Goal: Task Accomplishment & Management: Manage account settings

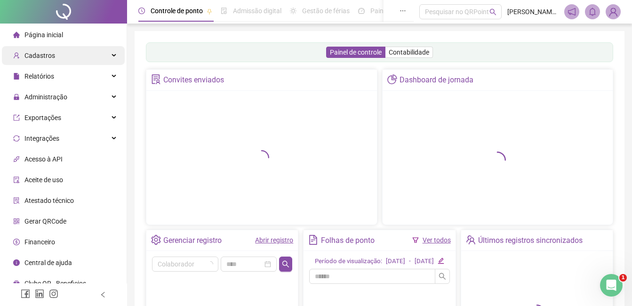
click at [39, 59] on span "Cadastros" at bounding box center [39, 56] width 31 height 8
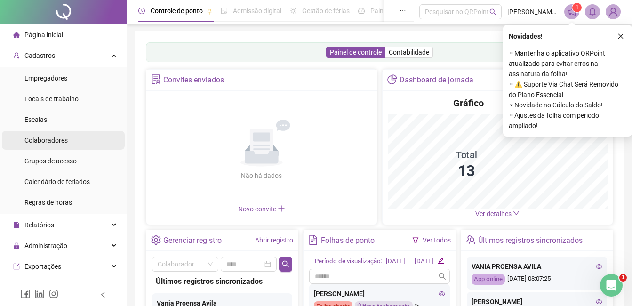
click at [33, 139] on span "Colaboradores" at bounding box center [45, 140] width 43 height 8
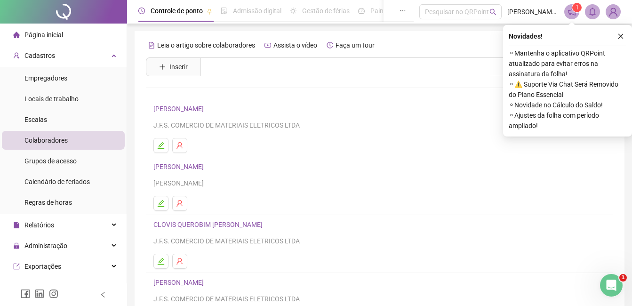
click at [203, 217] on li "CLOVIS QUEROBIM DA SILVA J.F.S. COMERCIO DE MATERIAIS ELETRICOS LTDA" at bounding box center [379, 244] width 467 height 58
click at [203, 222] on link "CLOVIS QUEROBIM [PERSON_NAME]" at bounding box center [209, 225] width 112 height 8
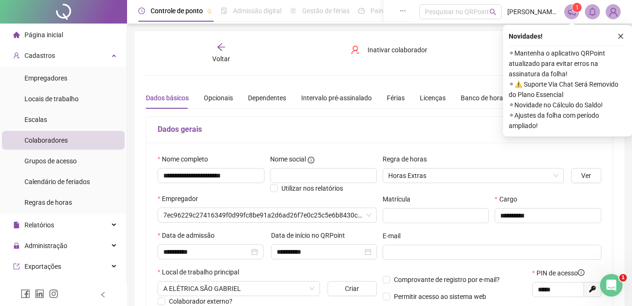
type input "**********"
click at [621, 36] on icon "close" at bounding box center [620, 36] width 5 height 5
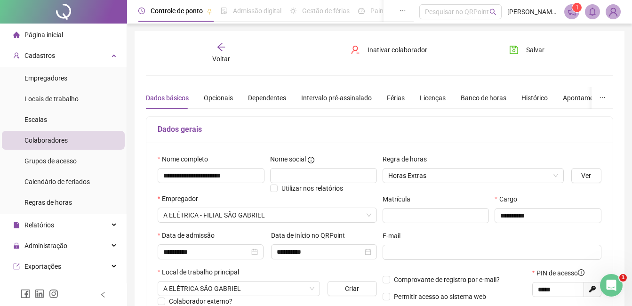
click at [218, 48] on icon "arrow-left" at bounding box center [221, 47] width 8 height 8
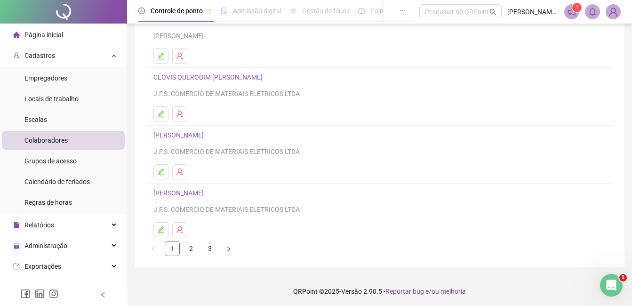
scroll to position [149, 0]
click at [192, 249] on link "2" at bounding box center [191, 247] width 14 height 14
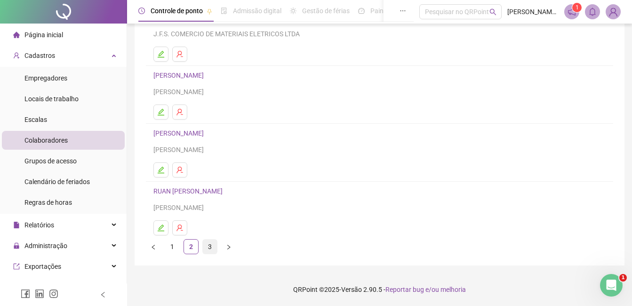
click at [211, 248] on link "3" at bounding box center [210, 247] width 14 height 14
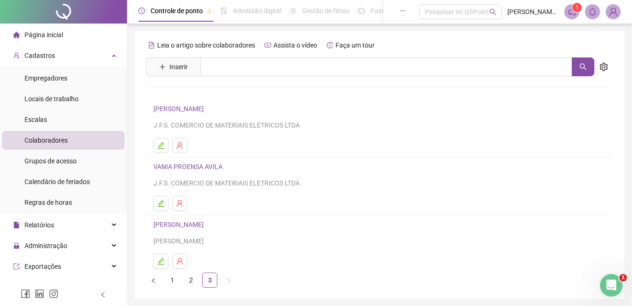
click at [183, 170] on link "VANIA PROENSA AVILA" at bounding box center [189, 167] width 72 height 8
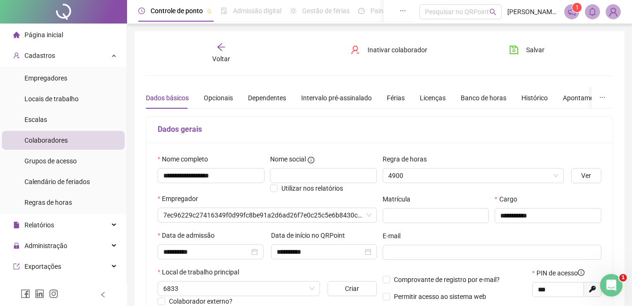
type input "**********"
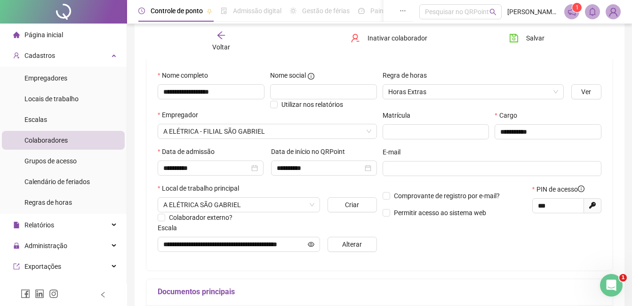
scroll to position [94, 0]
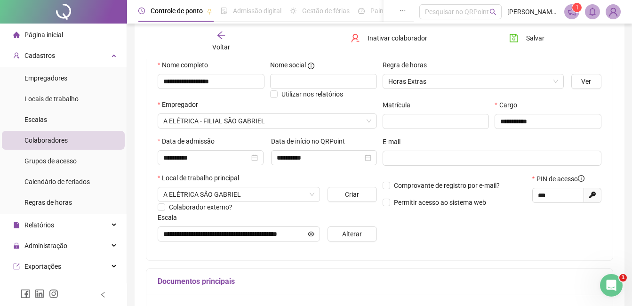
click at [41, 31] on span "Página inicial" at bounding box center [43, 35] width 39 height 8
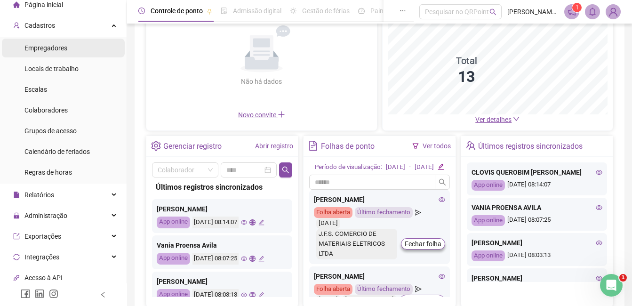
scroll to position [47, 0]
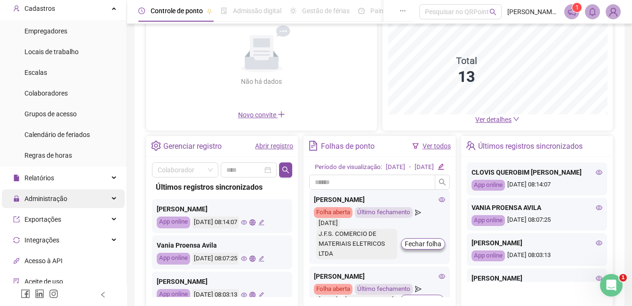
click at [43, 201] on span "Administração" at bounding box center [45, 199] width 43 height 8
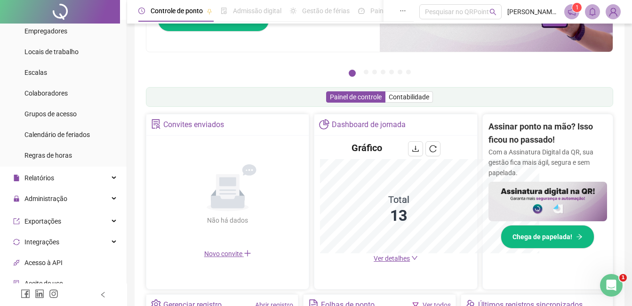
scroll to position [233, 0]
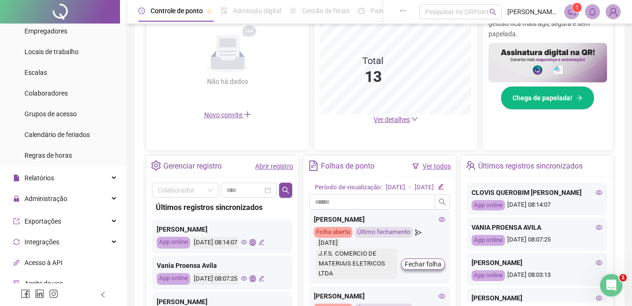
click at [46, 224] on ul "Página inicial Cadastros Empregadores Locais de trabalho Escalas Colaboradores …" at bounding box center [63, 187] width 127 height 422
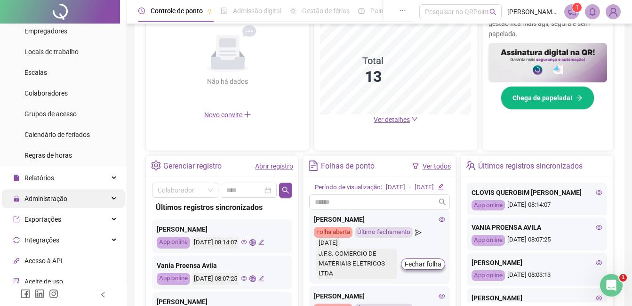
click at [34, 201] on span "Administração" at bounding box center [45, 199] width 43 height 8
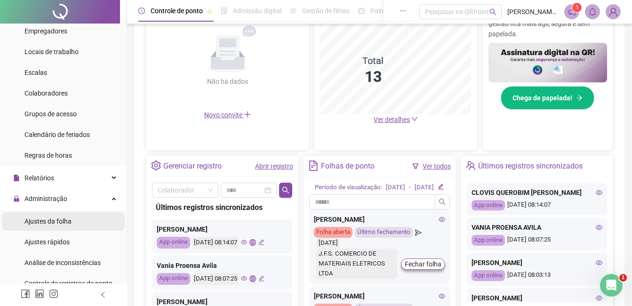
click at [37, 222] on span "Ajustes da folha" at bounding box center [47, 221] width 47 height 8
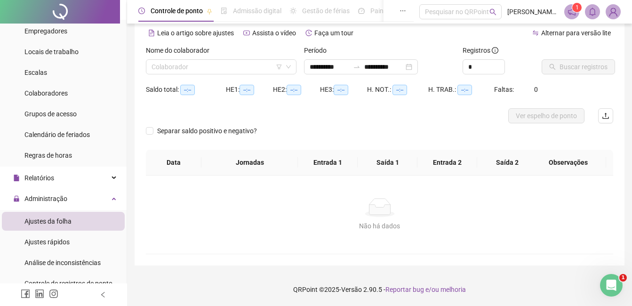
scroll to position [41, 0]
type input "**********"
click at [197, 67] on input "search" at bounding box center [217, 67] width 131 height 14
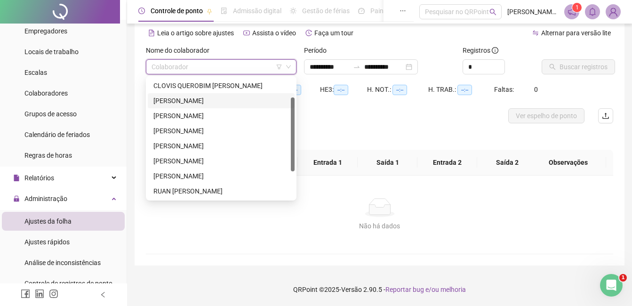
scroll to position [34, 0]
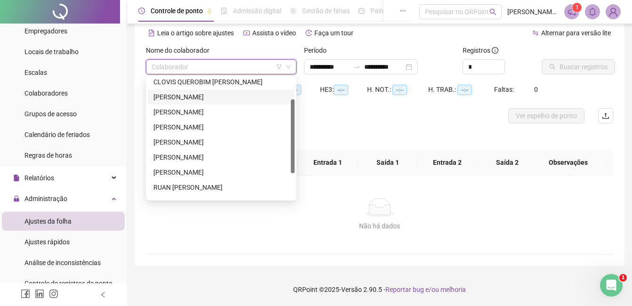
drag, startPoint x: 293, startPoint y: 136, endPoint x: 290, endPoint y: 157, distance: 20.9
click at [290, 157] on div "CLOVIS QUEROBIM DA SILVA DEBORA ROBAINA DOS SANTOS DIOCIELE SEVERO RODRIGUES JA…" at bounding box center [221, 138] width 147 height 120
click at [177, 172] on div "[PERSON_NAME]" at bounding box center [221, 172] width 136 height 10
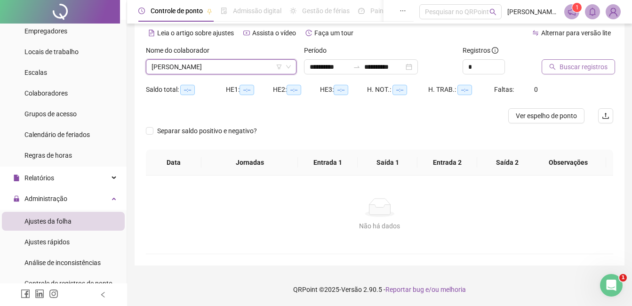
click at [599, 67] on span "Buscar registros" at bounding box center [583, 67] width 48 height 10
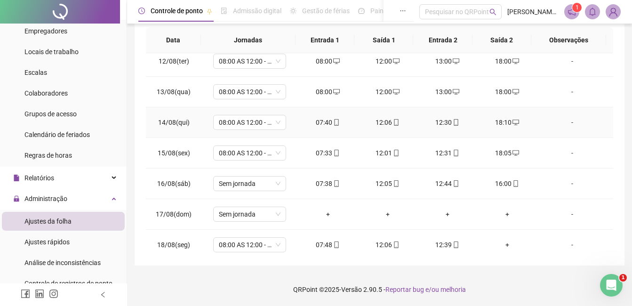
scroll to position [350, 0]
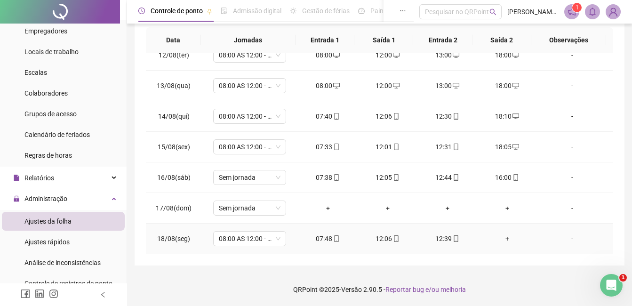
click at [502, 234] on div "+" at bounding box center [507, 238] width 45 height 10
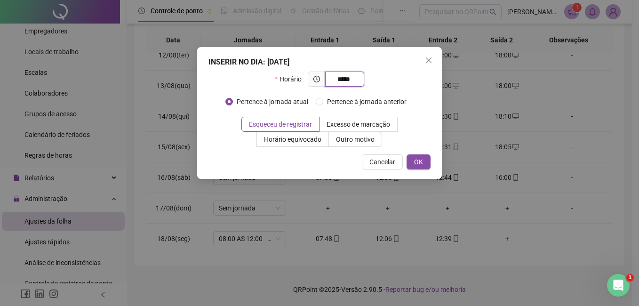
type input "*****"
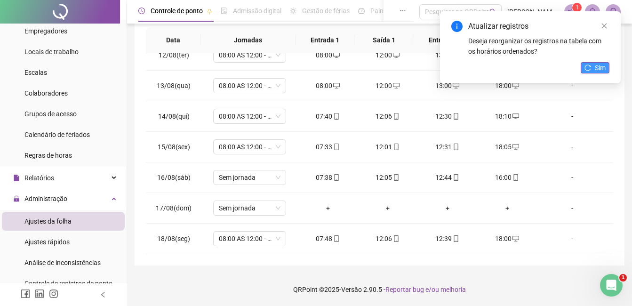
click at [589, 68] on icon "reload" at bounding box center [587, 67] width 7 height 7
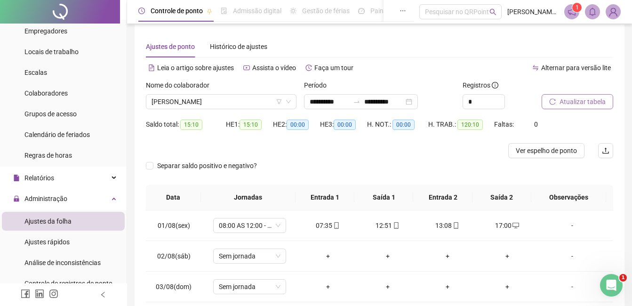
scroll to position [0, 0]
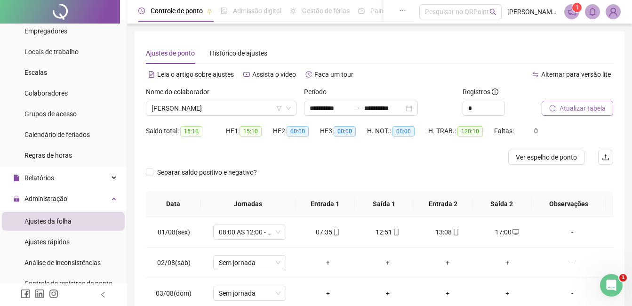
click at [575, 107] on span "Atualizar tabela" at bounding box center [582, 108] width 46 height 10
click at [418, 110] on div "**********" at bounding box center [361, 108] width 114 height 15
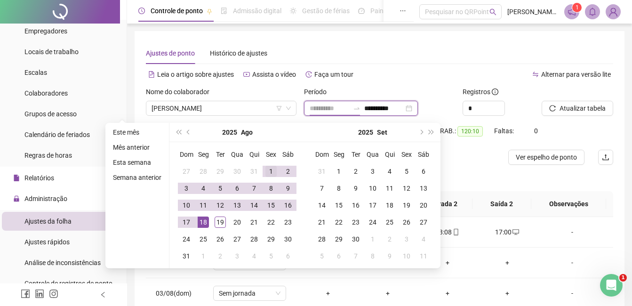
type input "**********"
click at [273, 166] on div "1" at bounding box center [270, 171] width 11 height 11
type input "**********"
click at [220, 221] on div "19" at bounding box center [220, 221] width 11 height 11
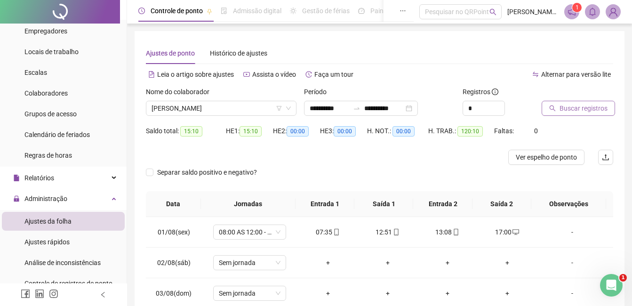
click at [596, 111] on span "Buscar registros" at bounding box center [583, 108] width 48 height 10
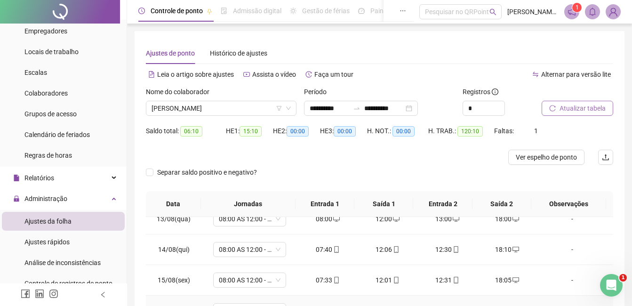
scroll to position [286, 0]
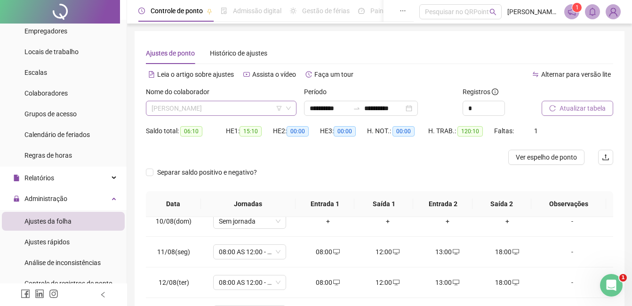
click at [255, 108] on span "[PERSON_NAME]" at bounding box center [221, 108] width 139 height 14
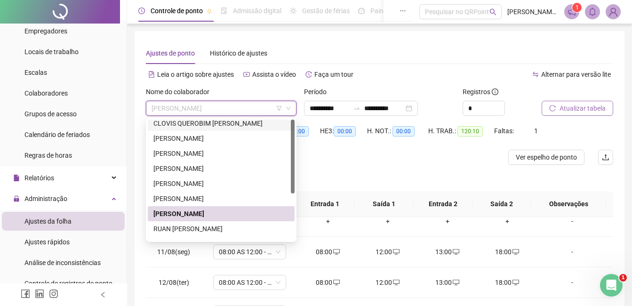
scroll to position [0, 0]
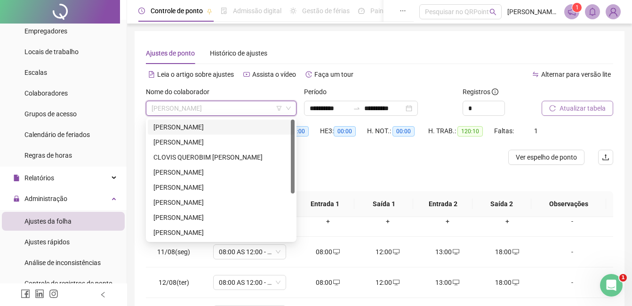
click at [205, 130] on div "[PERSON_NAME]" at bounding box center [221, 127] width 136 height 10
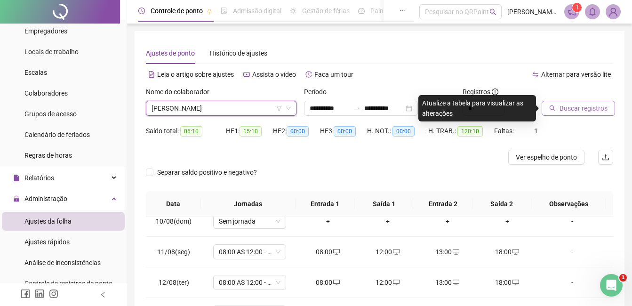
click at [574, 102] on button "Buscar registros" at bounding box center [578, 108] width 73 height 15
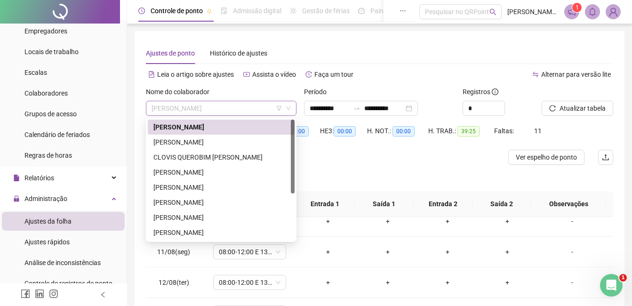
click at [256, 107] on span "[PERSON_NAME]" at bounding box center [221, 108] width 139 height 14
drag, startPoint x: 192, startPoint y: 141, endPoint x: 234, endPoint y: 137, distance: 42.5
click at [192, 141] on div "[PERSON_NAME]" at bounding box center [221, 142] width 136 height 10
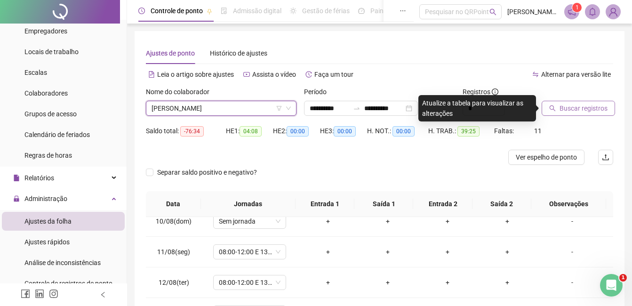
click at [579, 110] on span "Buscar registros" at bounding box center [583, 108] width 48 height 10
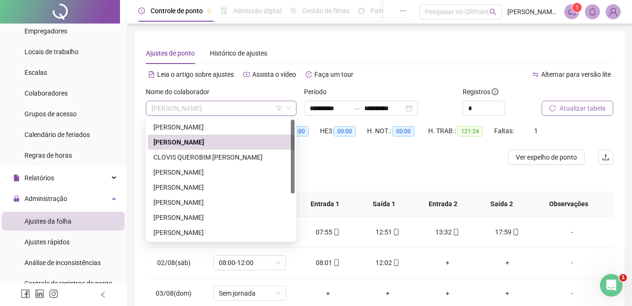
click at [263, 105] on span "[PERSON_NAME]" at bounding box center [221, 108] width 139 height 14
drag, startPoint x: 195, startPoint y: 160, endPoint x: 461, endPoint y: 114, distance: 269.3
click at [195, 160] on div "CLOVIS QUEROBIM [PERSON_NAME]" at bounding box center [221, 157] width 136 height 10
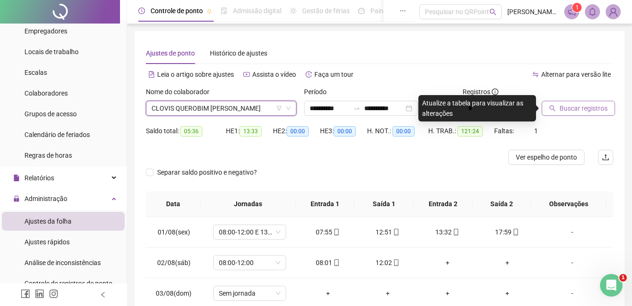
click at [586, 114] on button "Buscar registros" at bounding box center [578, 108] width 73 height 15
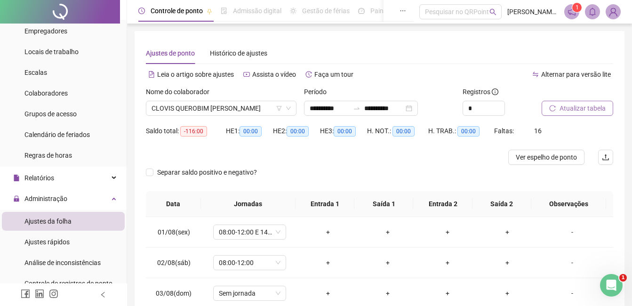
click at [575, 108] on span "Atualizar tabela" at bounding box center [582, 108] width 46 height 10
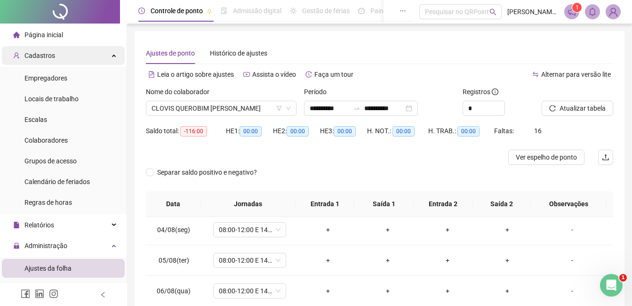
click at [42, 56] on span "Cadastros" at bounding box center [39, 56] width 31 height 8
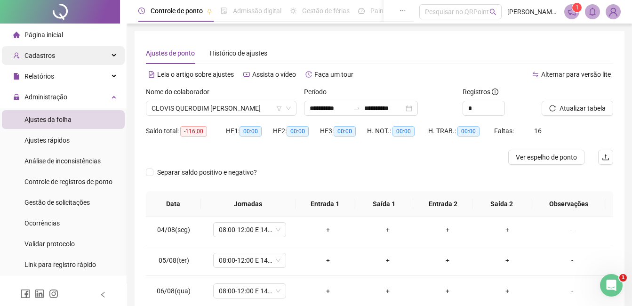
click at [38, 58] on span "Cadastros" at bounding box center [39, 56] width 31 height 8
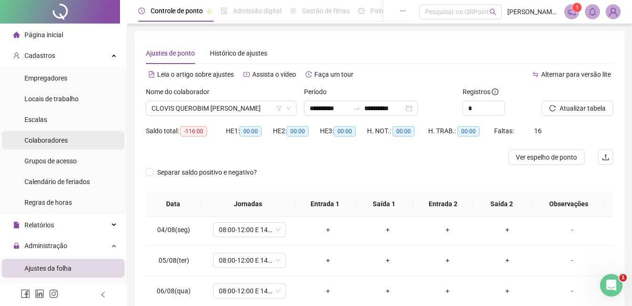
click at [38, 143] on span "Colaboradores" at bounding box center [45, 140] width 43 height 8
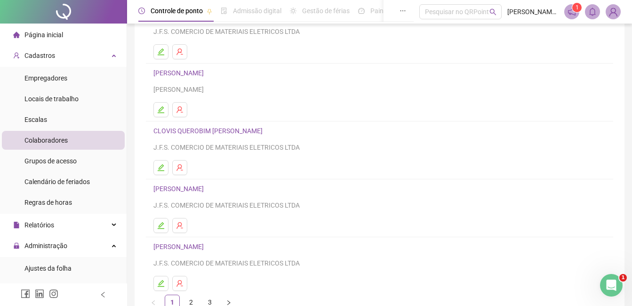
scroll to position [94, 0]
click at [182, 128] on link "CLOVIS QUEROBIM [PERSON_NAME]" at bounding box center [209, 131] width 112 height 8
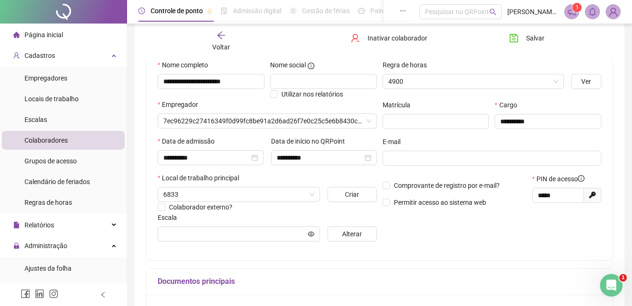
scroll to position [99, 0]
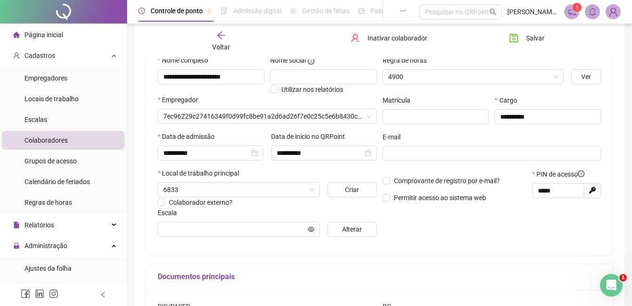
type input "**********"
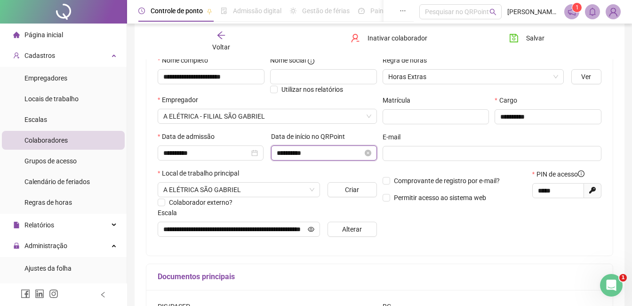
click at [338, 152] on input "**********" at bounding box center [320, 153] width 86 height 10
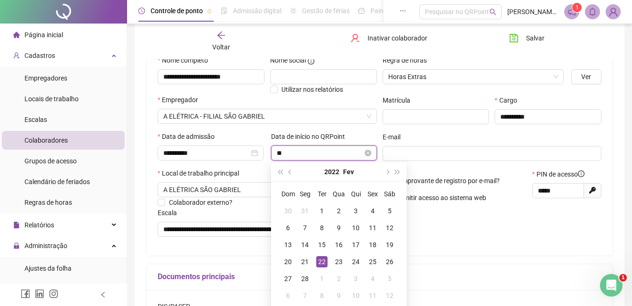
type input "*"
click at [513, 37] on icon "save" at bounding box center [513, 37] width 9 height 9
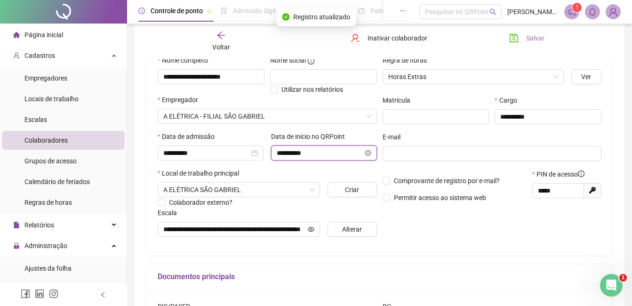
click at [320, 152] on input "**********" at bounding box center [320, 153] width 86 height 10
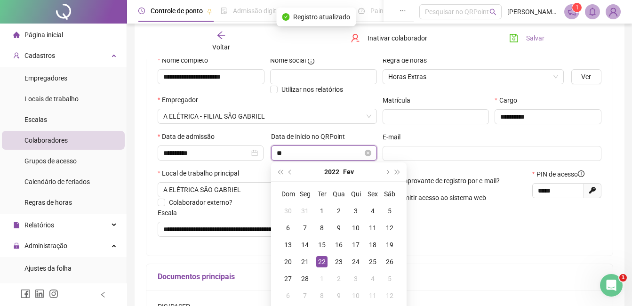
type input "*"
click at [515, 38] on icon "save" at bounding box center [513, 37] width 9 height 9
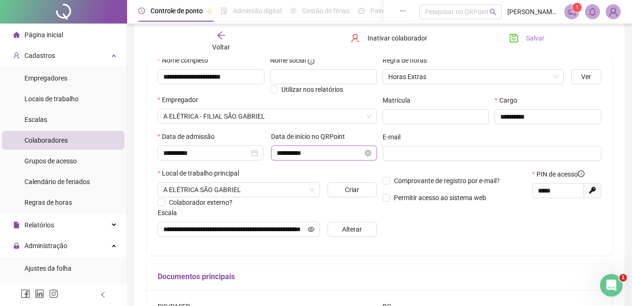
drag, startPoint x: 275, startPoint y: 152, endPoint x: 316, endPoint y: 152, distance: 40.5
click at [316, 152] on div "**********" at bounding box center [324, 152] width 106 height 15
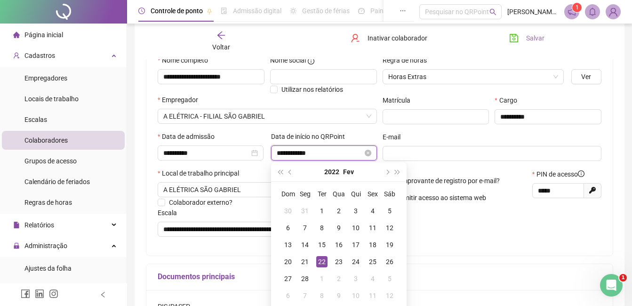
click at [323, 153] on input "**********" at bounding box center [320, 153] width 86 height 10
type input "*"
type input "**********"
click at [527, 36] on span "Salvar" at bounding box center [535, 38] width 18 height 10
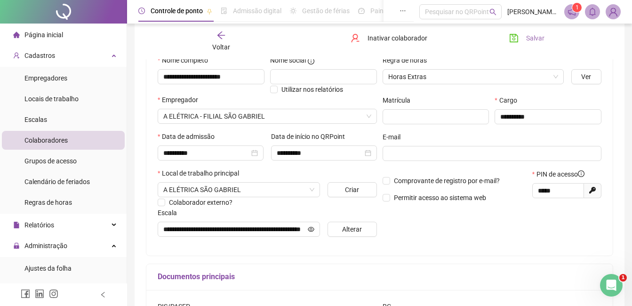
click at [527, 36] on span "Salvar" at bounding box center [535, 38] width 18 height 10
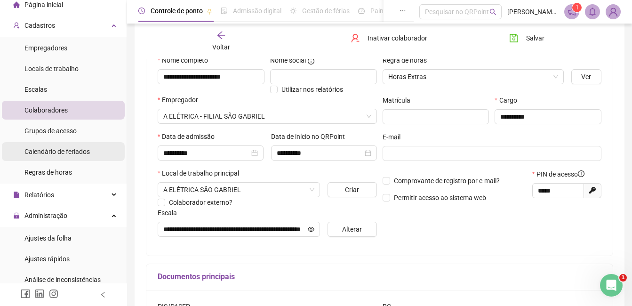
scroll to position [47, 0]
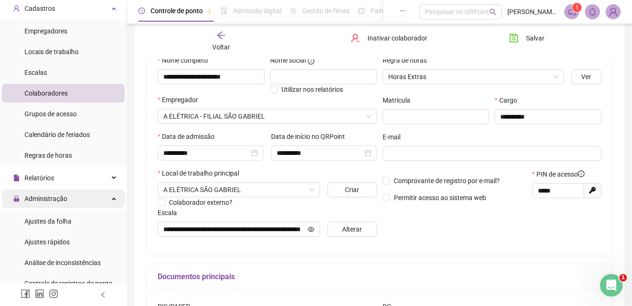
click at [38, 199] on span "Administração" at bounding box center [45, 199] width 43 height 8
click at [47, 198] on span "Administração" at bounding box center [45, 199] width 43 height 8
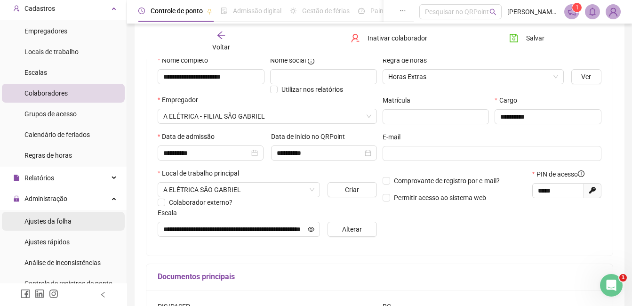
click at [51, 224] on span "Ajustes da folha" at bounding box center [47, 221] width 47 height 8
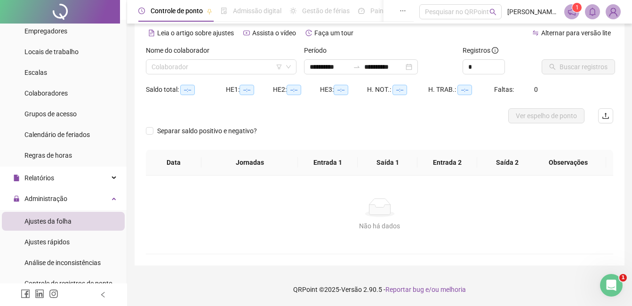
scroll to position [41, 0]
type input "**********"
click at [230, 67] on input "search" at bounding box center [217, 67] width 131 height 14
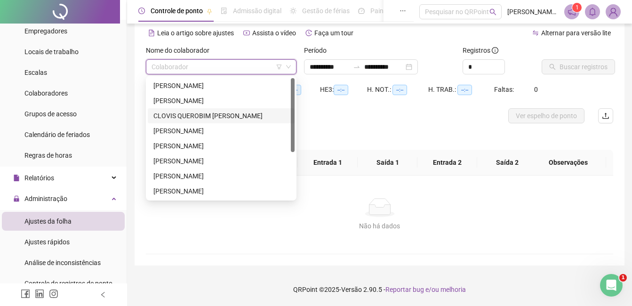
click at [181, 119] on div "CLOVIS QUEROBIM [PERSON_NAME]" at bounding box center [221, 116] width 136 height 10
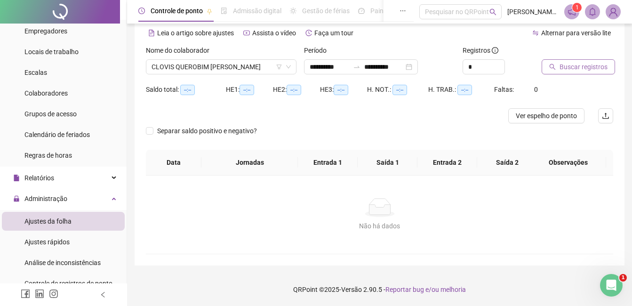
click at [572, 72] on span "Buscar registros" at bounding box center [583, 67] width 48 height 10
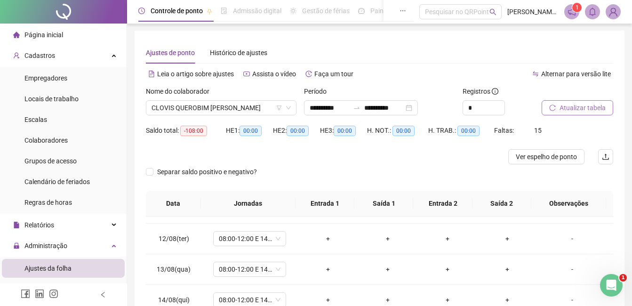
scroll to position [0, 0]
click at [33, 35] on span "Página inicial" at bounding box center [43, 35] width 39 height 8
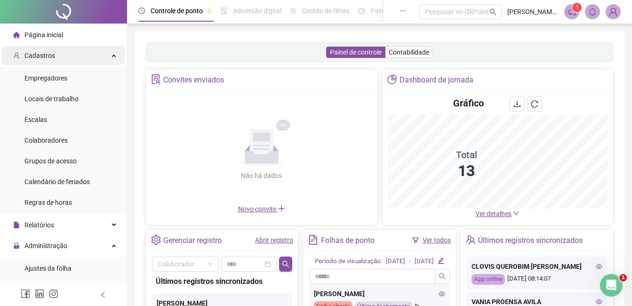
click at [39, 57] on span "Cadastros" at bounding box center [39, 56] width 31 height 8
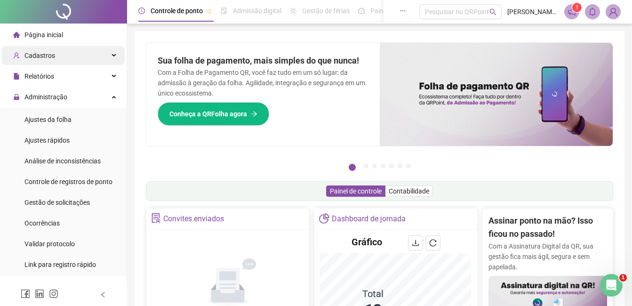
click at [37, 54] on span "Cadastros" at bounding box center [39, 56] width 31 height 8
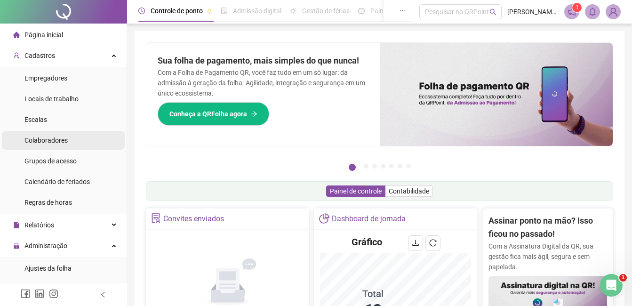
click at [40, 144] on div "Colaboradores" at bounding box center [45, 140] width 43 height 19
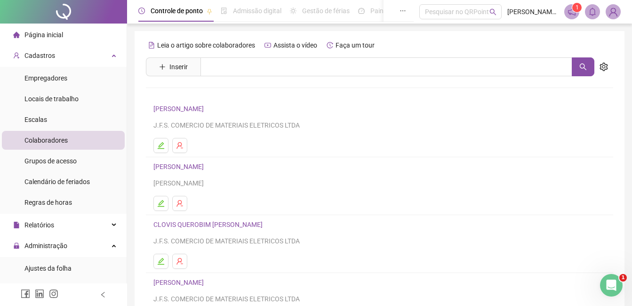
click at [198, 224] on link "CLOVIS QUEROBIM [PERSON_NAME]" at bounding box center [209, 225] width 112 height 8
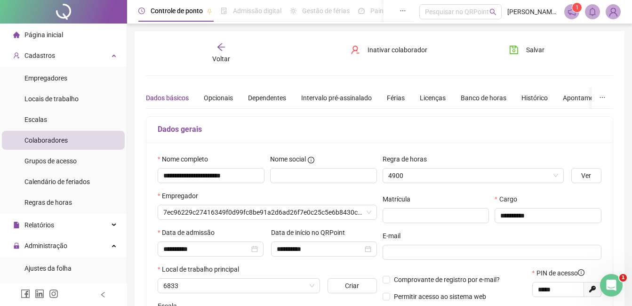
type input "**********"
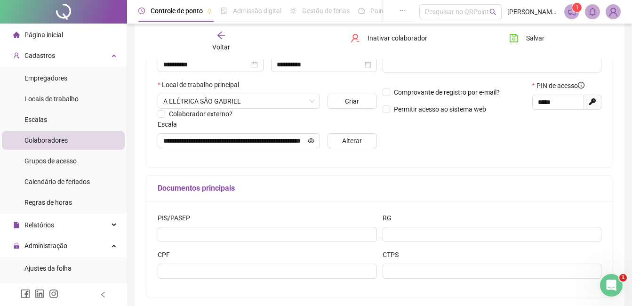
scroll to position [188, 0]
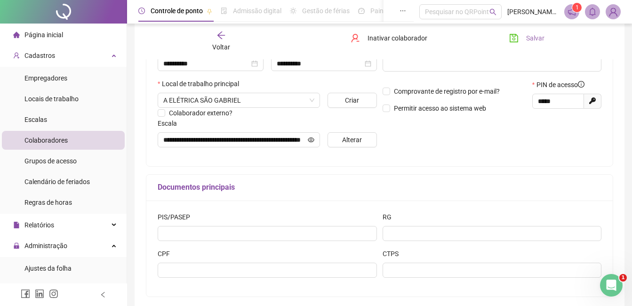
click at [513, 37] on icon "save" at bounding box center [513, 37] width 9 height 9
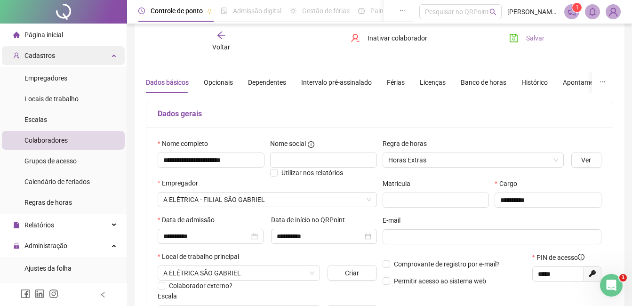
scroll to position [0, 0]
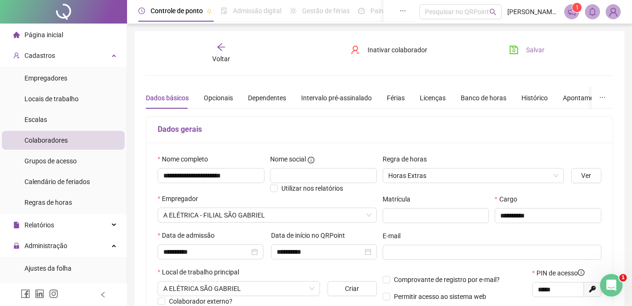
click at [56, 37] on span "Página inicial" at bounding box center [43, 35] width 39 height 8
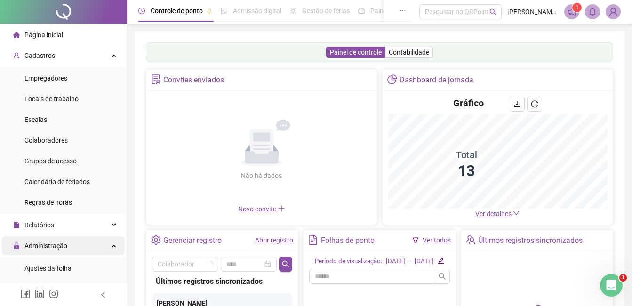
click at [42, 247] on span "Administração" at bounding box center [45, 246] width 43 height 8
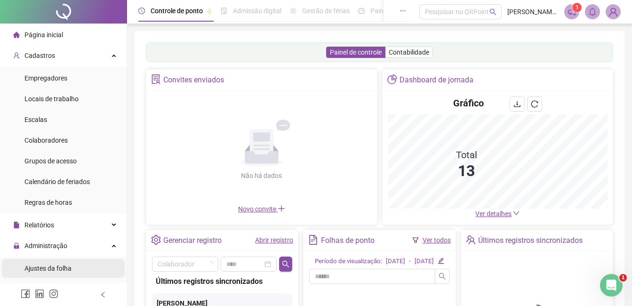
click at [40, 272] on div "Ajustes da folha" at bounding box center [47, 268] width 47 height 19
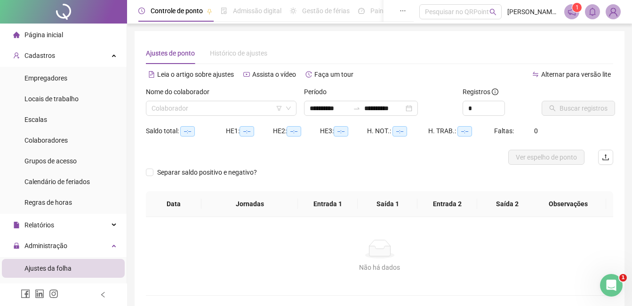
type input "**********"
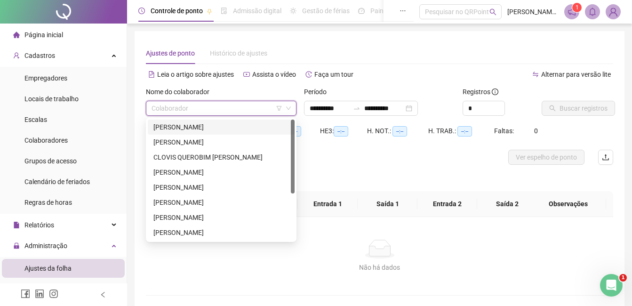
click at [232, 105] on input "search" at bounding box center [217, 108] width 131 height 14
drag, startPoint x: 196, startPoint y: 144, endPoint x: 485, endPoint y: 90, distance: 293.5
click at [196, 144] on div "[PERSON_NAME]" at bounding box center [221, 142] width 136 height 10
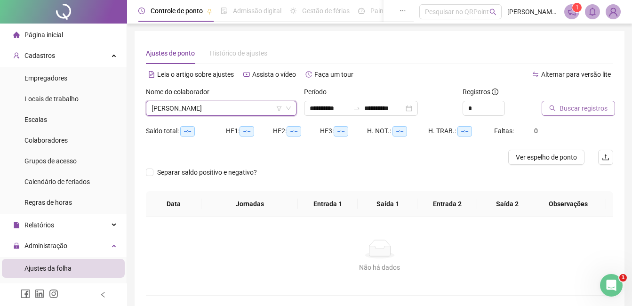
click at [567, 112] on span "Buscar registros" at bounding box center [583, 108] width 48 height 10
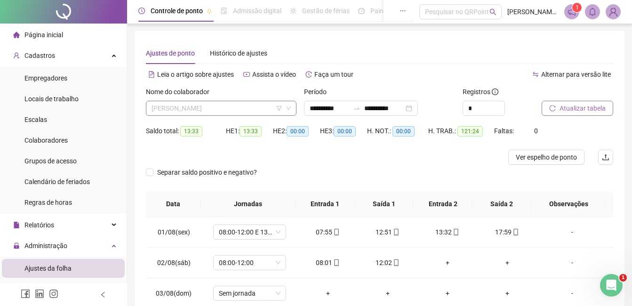
click at [253, 109] on span "[PERSON_NAME]" at bounding box center [221, 108] width 139 height 14
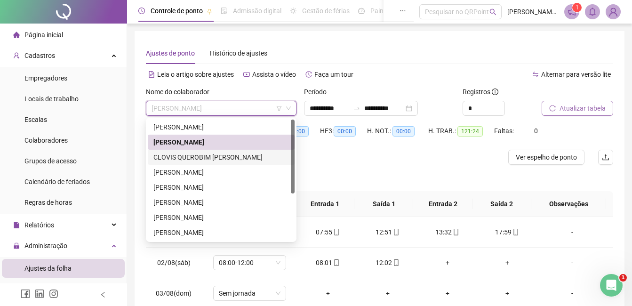
click at [175, 157] on div "CLOVIS QUEROBIM [PERSON_NAME]" at bounding box center [221, 157] width 136 height 10
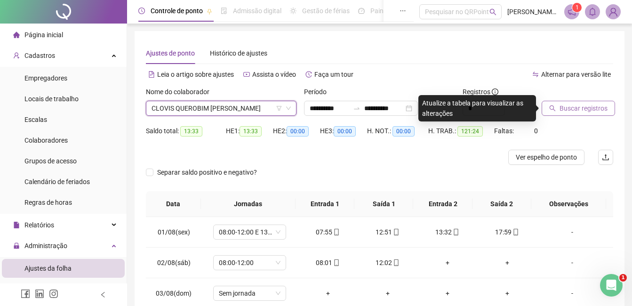
click at [575, 105] on span "Buscar registros" at bounding box center [583, 108] width 48 height 10
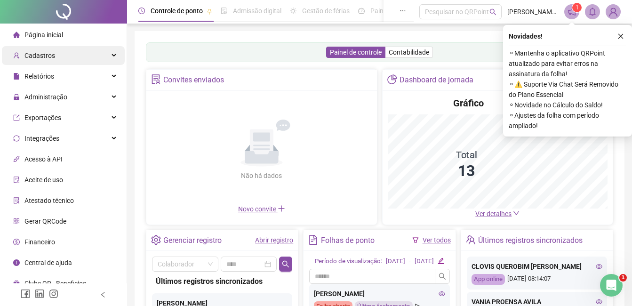
click at [32, 58] on span "Cadastros" at bounding box center [39, 56] width 31 height 8
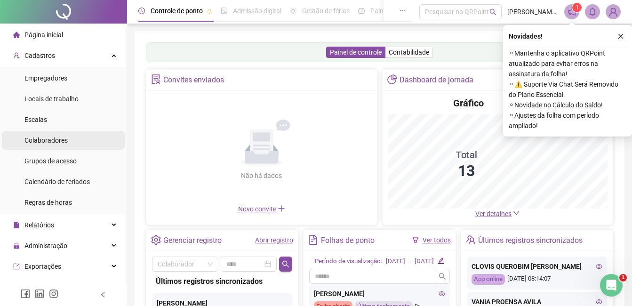
click at [51, 140] on span "Colaboradores" at bounding box center [45, 140] width 43 height 8
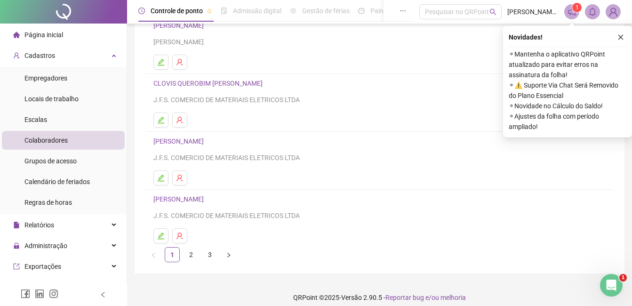
scroll to position [149, 0]
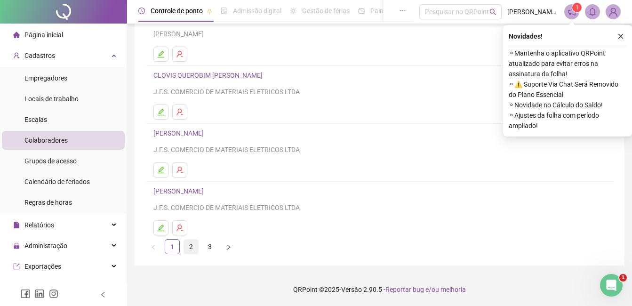
click at [192, 247] on link "2" at bounding box center [191, 247] width 14 height 14
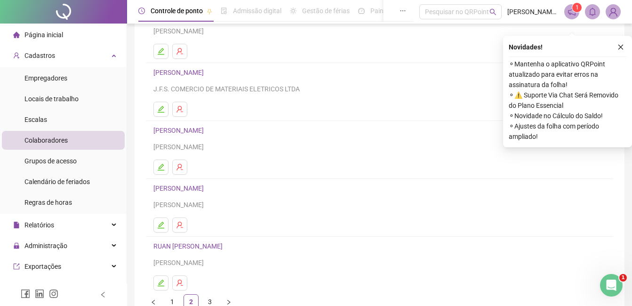
scroll to position [141, 0]
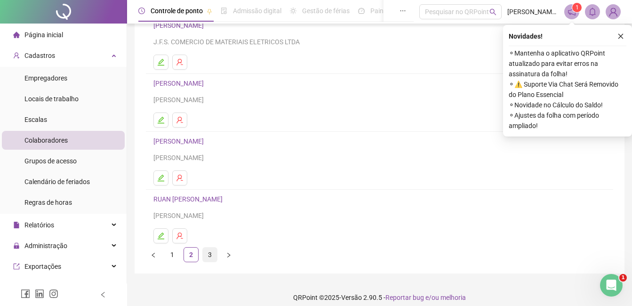
click at [212, 256] on link "3" at bounding box center [210, 255] width 14 height 14
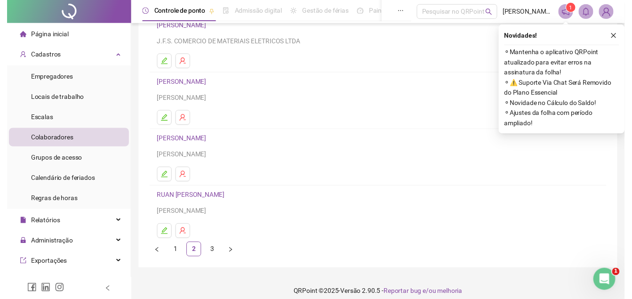
scroll to position [0, 0]
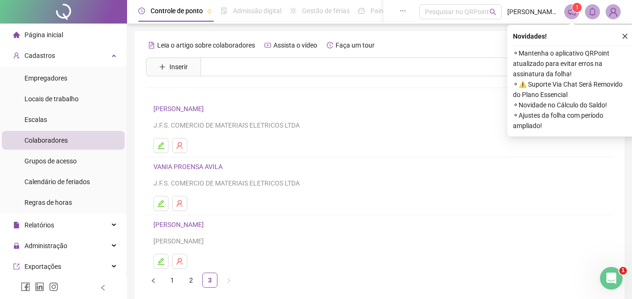
click at [191, 173] on div "VANIA PROENSA AVILA J.F.S. COMERCIO DE MATERIAIS ELETRICOS LTDA" at bounding box center [379, 174] width 452 height 27
click at [190, 164] on link "VANIA PROENSA AVILA" at bounding box center [189, 167] width 72 height 8
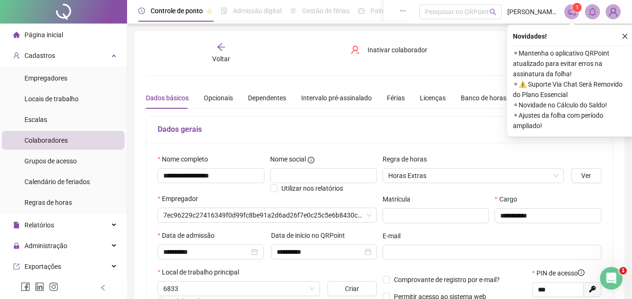
type input "**********"
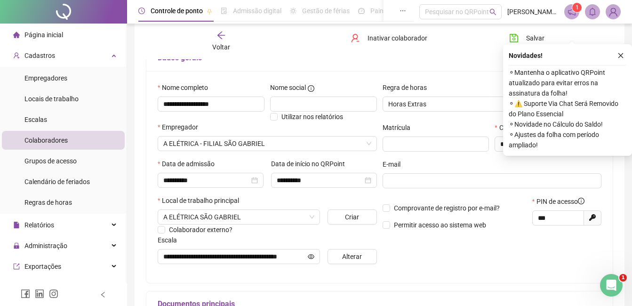
scroll to position [94, 0]
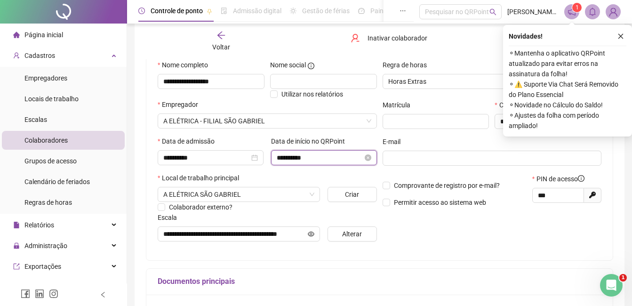
click at [332, 158] on input "**********" at bounding box center [320, 157] width 86 height 10
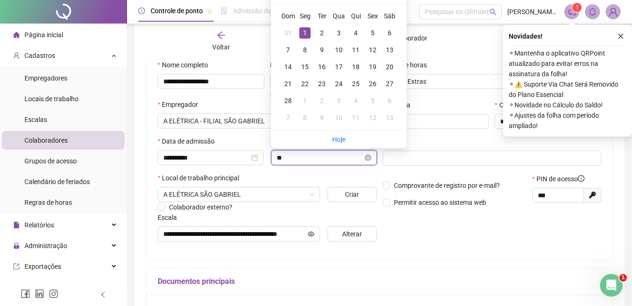
type input "*"
type input "**********"
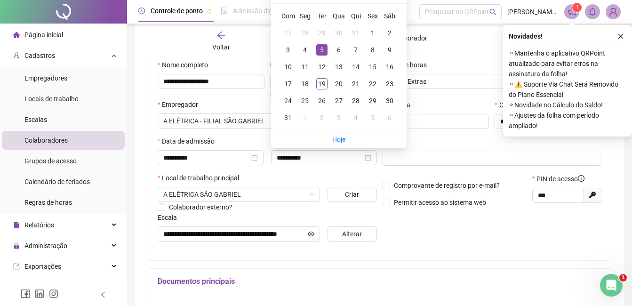
click at [358, 174] on div "Local de trabalho principal" at bounding box center [267, 180] width 219 height 14
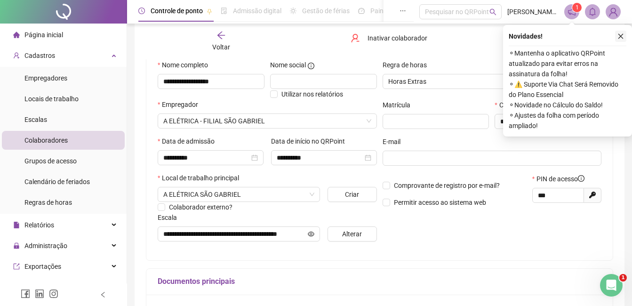
click at [619, 34] on icon "close" at bounding box center [620, 36] width 7 height 7
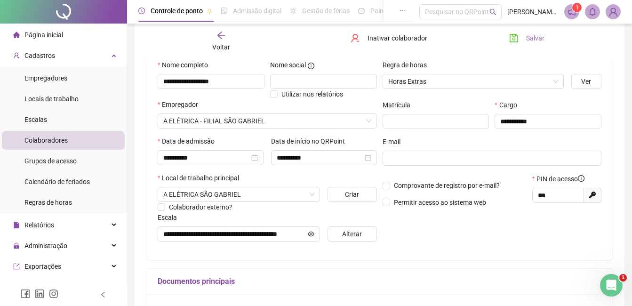
click at [514, 39] on icon "save" at bounding box center [513, 37] width 9 height 9
click at [48, 30] on div "Página inicial" at bounding box center [38, 34] width 50 height 19
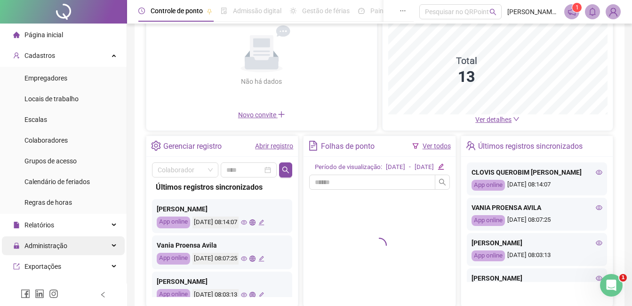
click at [43, 244] on span "Administração" at bounding box center [45, 246] width 43 height 8
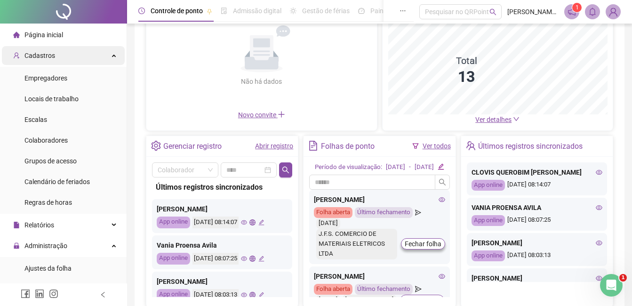
click at [50, 54] on span "Cadastros" at bounding box center [39, 56] width 31 height 8
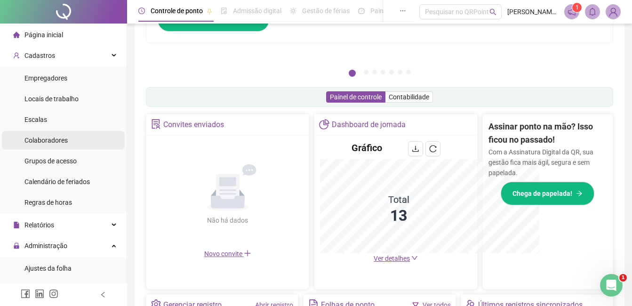
click at [44, 139] on span "Colaboradores" at bounding box center [45, 140] width 43 height 8
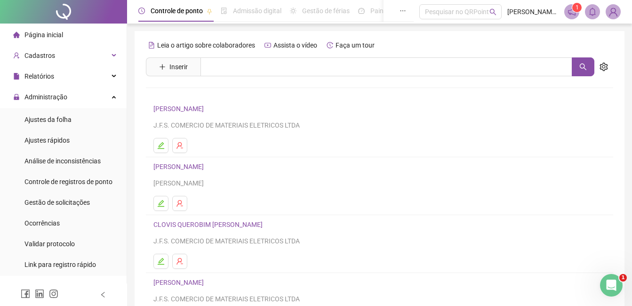
click at [186, 167] on link "[PERSON_NAME]" at bounding box center [179, 167] width 53 height 8
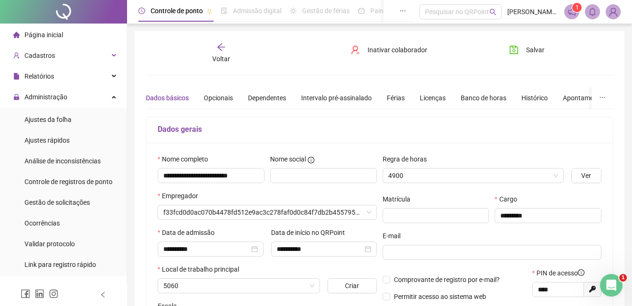
type input "**********"
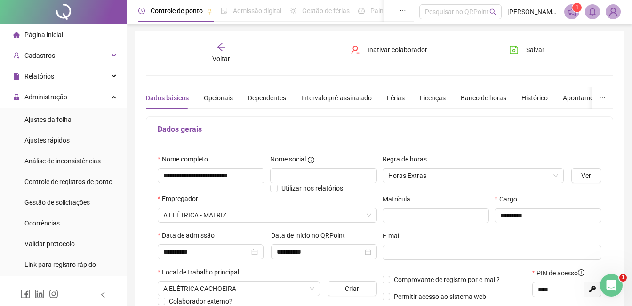
click at [216, 48] on div "Voltar" at bounding box center [221, 53] width 72 height 22
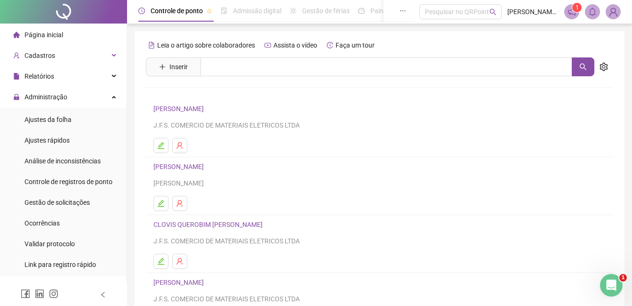
click at [186, 228] on link "CLOVIS QUEROBIM [PERSON_NAME]" at bounding box center [209, 225] width 112 height 8
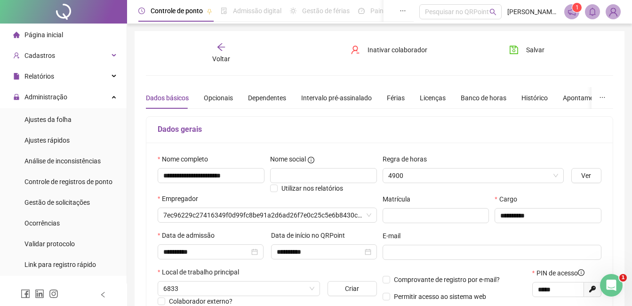
type input "**********"
click at [513, 48] on icon "save" at bounding box center [513, 49] width 9 height 9
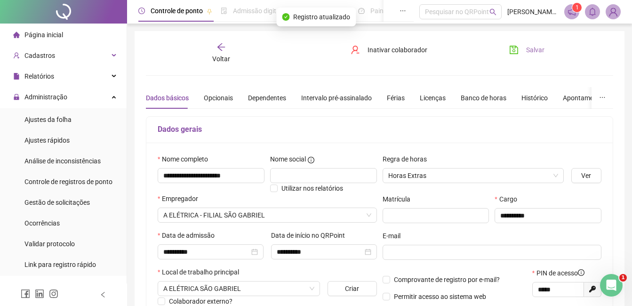
click at [224, 46] on icon "arrow-left" at bounding box center [220, 46] width 9 height 9
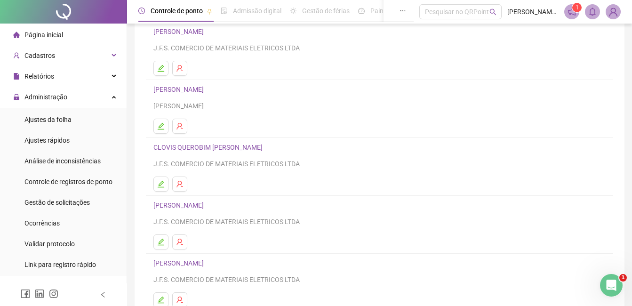
scroll to position [94, 0]
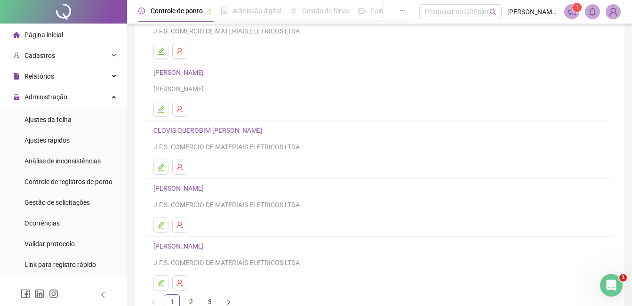
click at [190, 131] on link "CLOVIS QUEROBIM [PERSON_NAME]" at bounding box center [209, 131] width 112 height 8
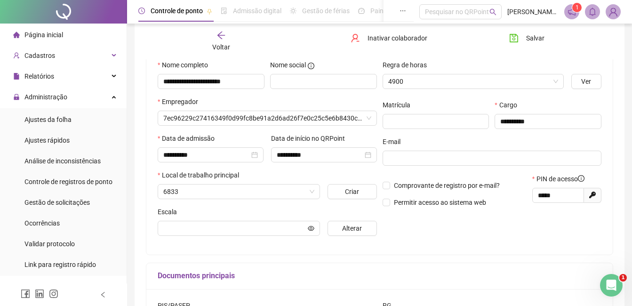
scroll to position [99, 0]
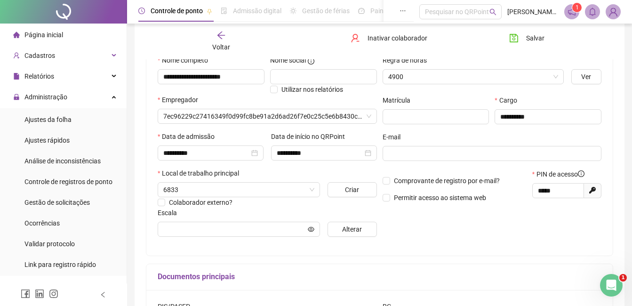
type input "**********"
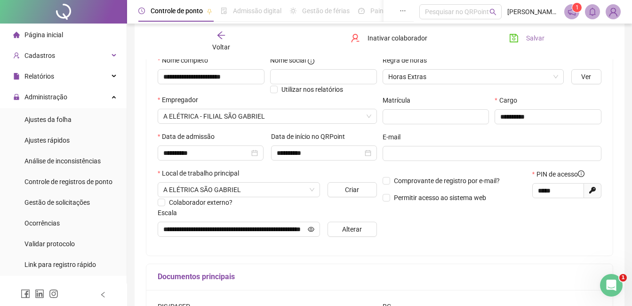
click at [517, 40] on icon "save" at bounding box center [513, 37] width 9 height 9
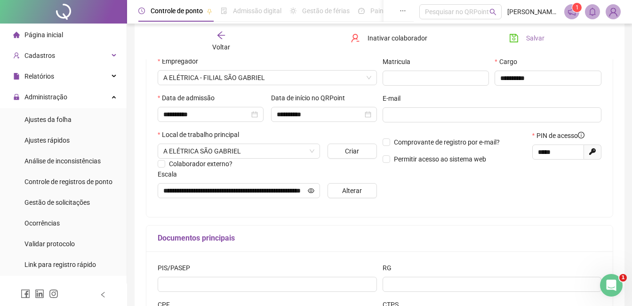
scroll to position [137, 0]
click at [224, 35] on icon "arrow-left" at bounding box center [220, 35] width 9 height 9
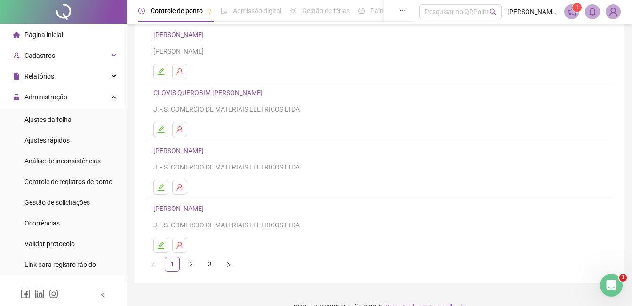
scroll to position [141, 0]
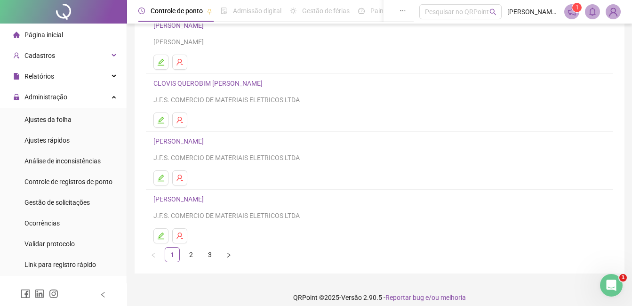
click at [176, 148] on div "[PERSON_NAME] J.F.S. COMERCIO DE MATERIAIS ELETRICOS LTDA" at bounding box center [379, 149] width 452 height 27
click at [176, 140] on link "[PERSON_NAME]" at bounding box center [179, 141] width 53 height 8
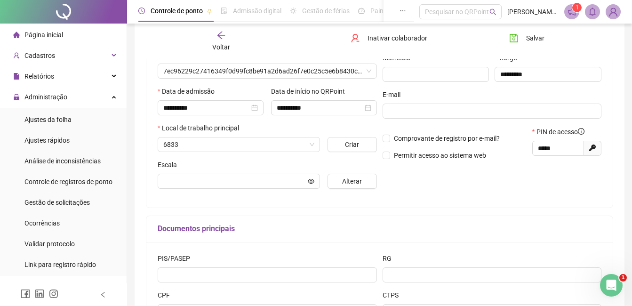
scroll to position [146, 0]
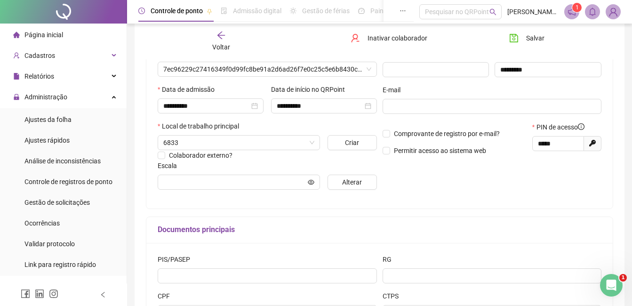
type input "**********"
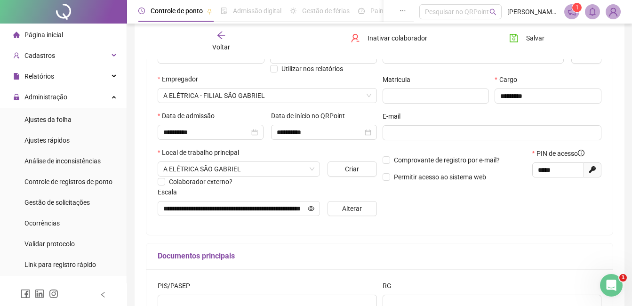
scroll to position [90, 0]
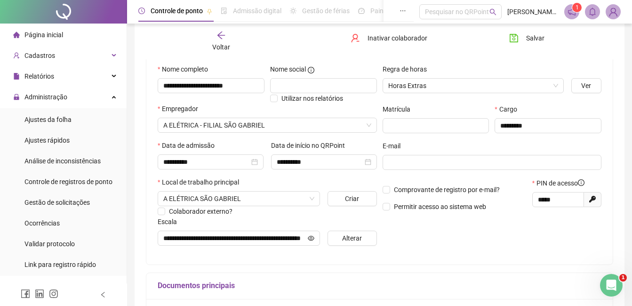
click at [221, 35] on icon "arrow-left" at bounding box center [220, 35] width 9 height 9
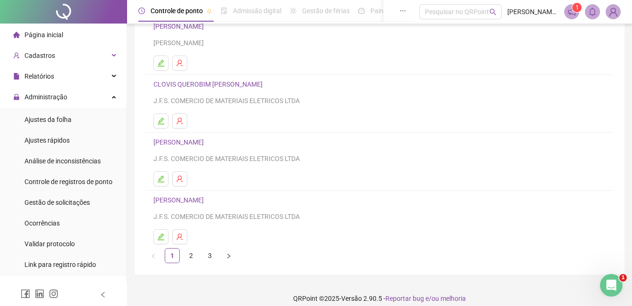
scroll to position [141, 0]
click at [179, 200] on link "[PERSON_NAME]" at bounding box center [179, 199] width 53 height 8
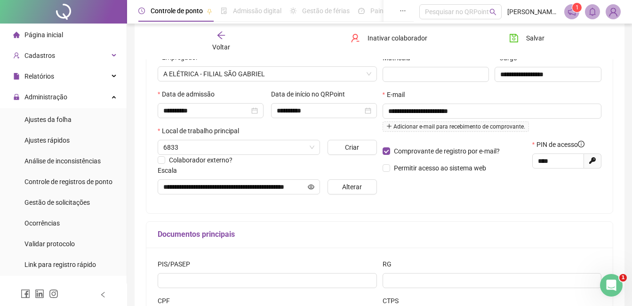
type input "**********"
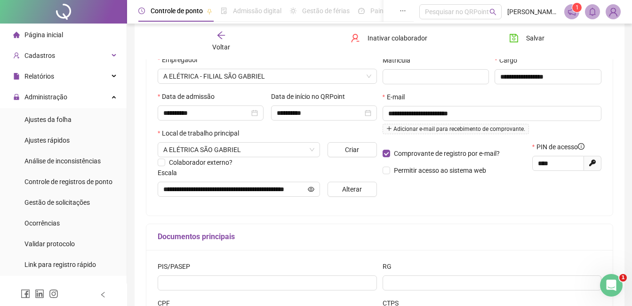
scroll to position [137, 0]
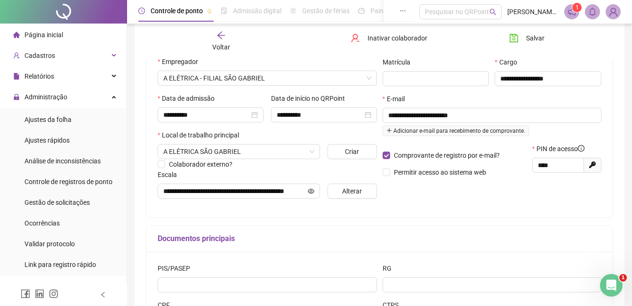
click at [219, 36] on icon "arrow-left" at bounding box center [220, 35] width 9 height 9
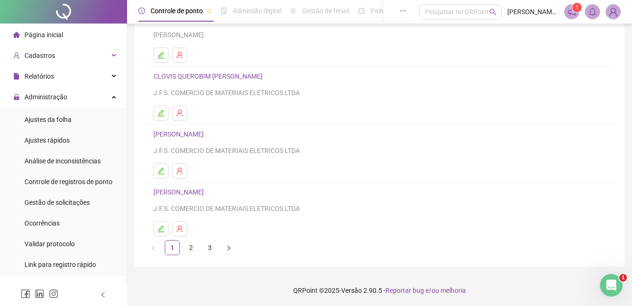
scroll to position [149, 0]
click at [191, 246] on link "2" at bounding box center [191, 247] width 14 height 14
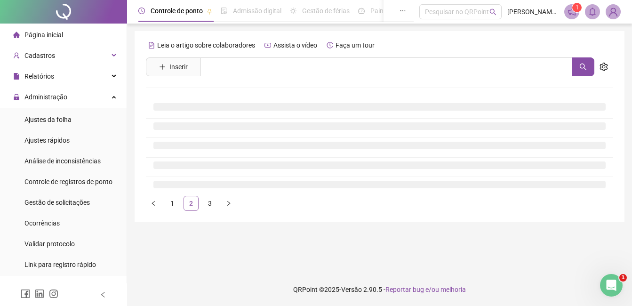
scroll to position [0, 0]
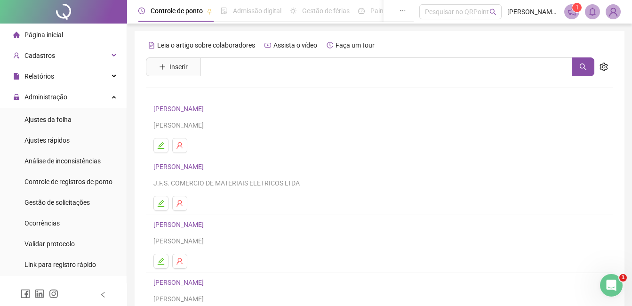
click at [207, 168] on link "[PERSON_NAME]" at bounding box center [179, 167] width 53 height 8
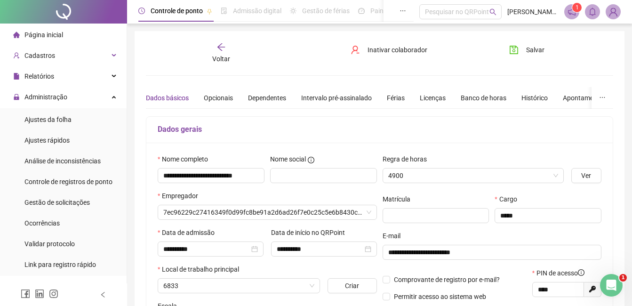
type input "**********"
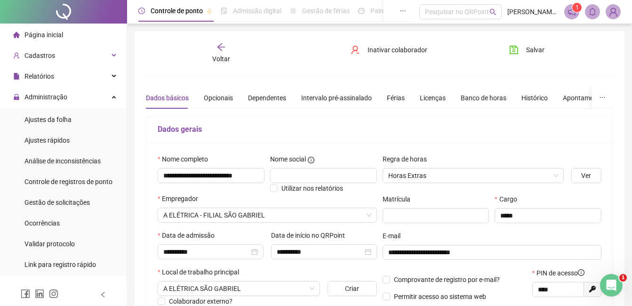
click at [224, 51] on icon "arrow-left" at bounding box center [220, 46] width 9 height 9
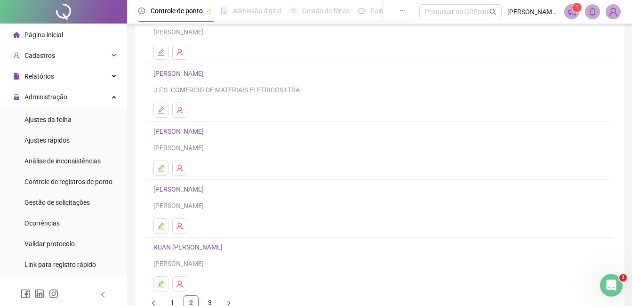
scroll to position [94, 0]
click at [201, 188] on link "[PERSON_NAME]" at bounding box center [179, 188] width 53 height 8
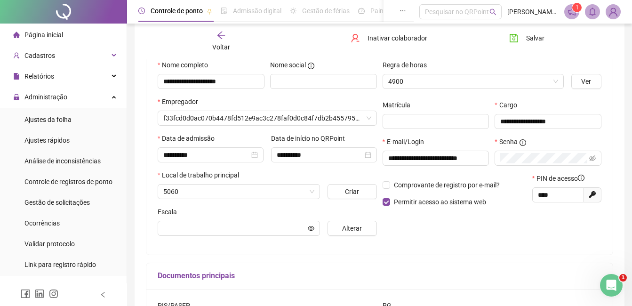
scroll to position [99, 0]
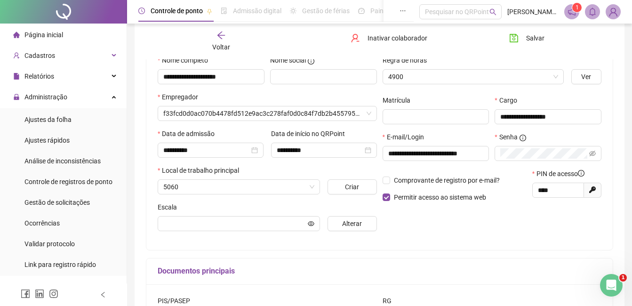
type input "**********"
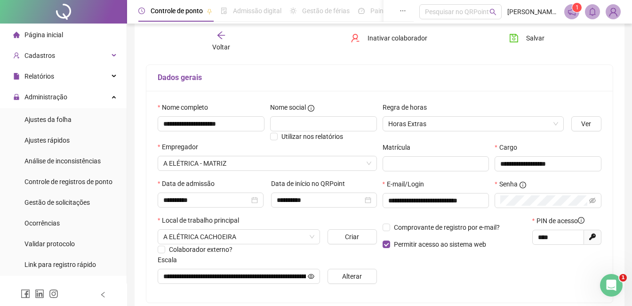
scroll to position [0, 0]
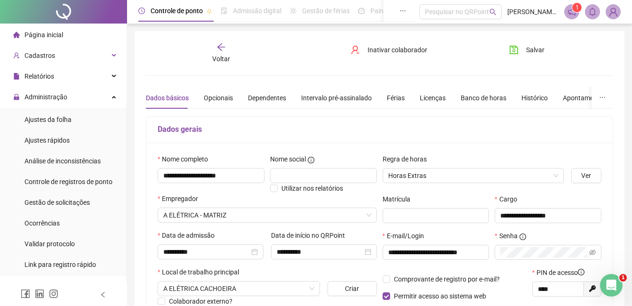
click at [216, 47] on div "Voltar" at bounding box center [221, 53] width 72 height 22
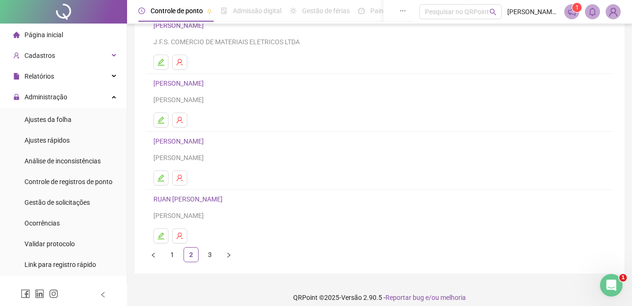
scroll to position [149, 0]
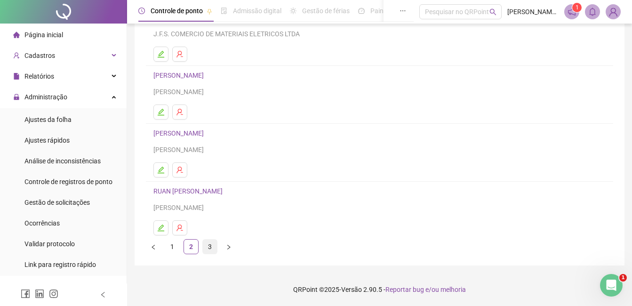
click at [209, 245] on link "3" at bounding box center [210, 247] width 14 height 14
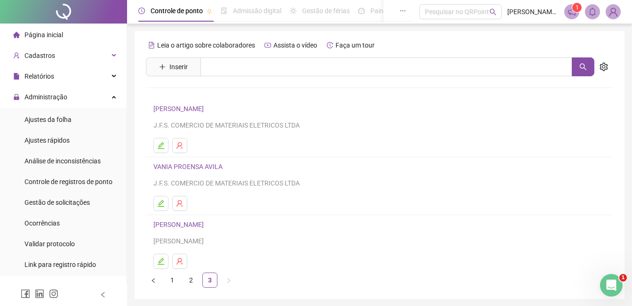
click at [200, 169] on link "VANIA PROENSA AVILA" at bounding box center [189, 167] width 72 height 8
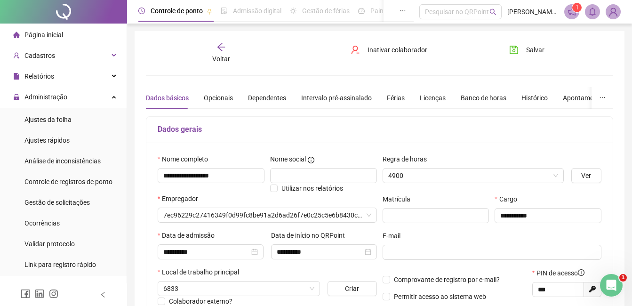
type input "**********"
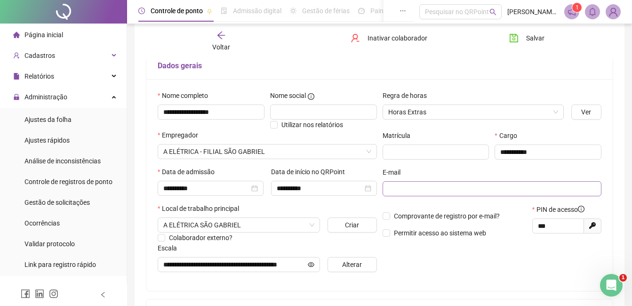
scroll to position [47, 0]
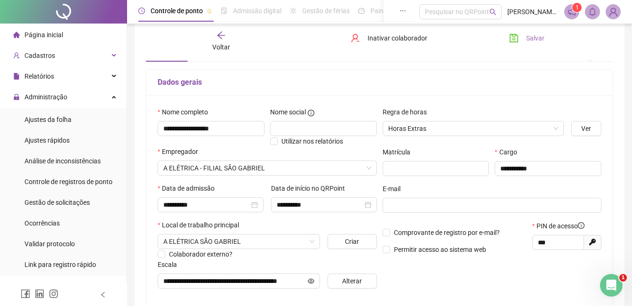
click at [515, 36] on icon "save" at bounding box center [514, 38] width 8 height 8
click at [35, 33] on span "Página inicial" at bounding box center [43, 35] width 39 height 8
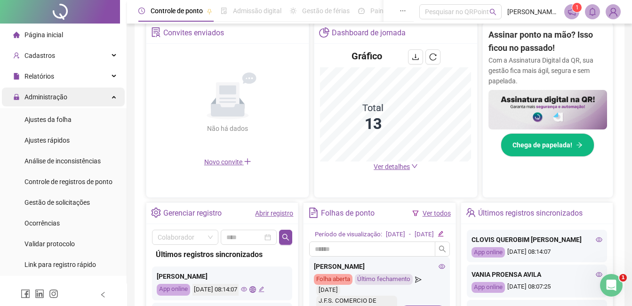
click at [36, 101] on span "Administração" at bounding box center [40, 97] width 54 height 19
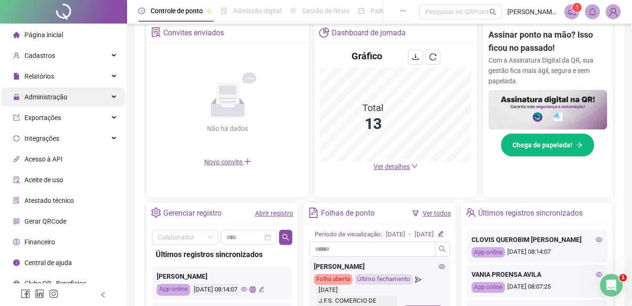
click at [36, 102] on span "Administração" at bounding box center [40, 97] width 54 height 19
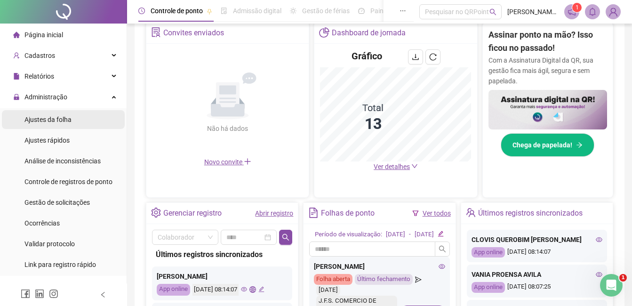
click at [39, 119] on span "Ajustes da folha" at bounding box center [47, 120] width 47 height 8
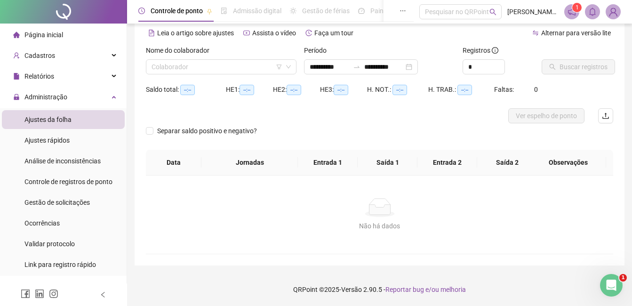
type input "**********"
click at [271, 65] on input "search" at bounding box center [217, 67] width 131 height 14
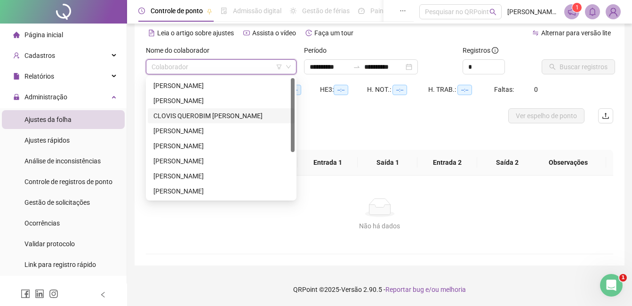
click at [198, 112] on div "CLOVIS QUEROBIM [PERSON_NAME]" at bounding box center [221, 116] width 136 height 10
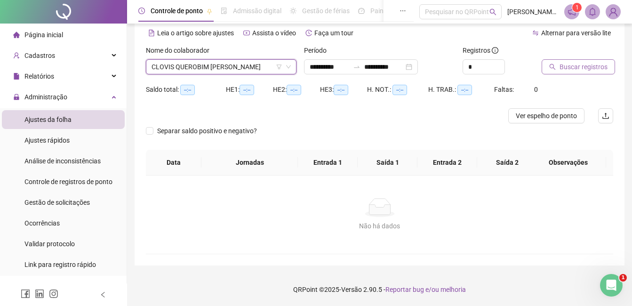
click at [568, 67] on span "Buscar registros" at bounding box center [583, 67] width 48 height 10
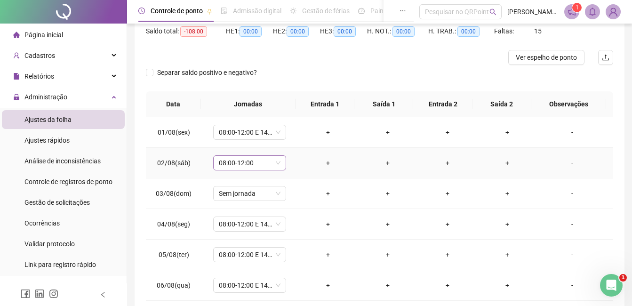
scroll to position [0, 0]
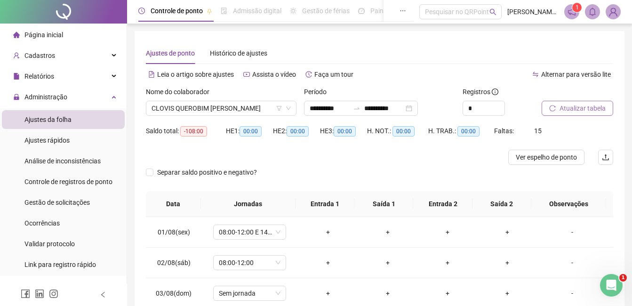
click at [40, 120] on span "Ajustes da folha" at bounding box center [47, 120] width 47 height 8
click at [248, 112] on span "CLOVIS QUEROBIM [PERSON_NAME]" at bounding box center [221, 108] width 139 height 14
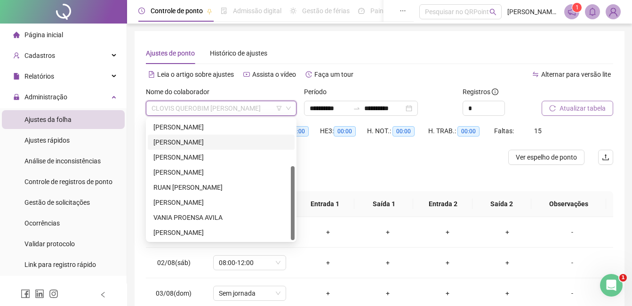
scroll to position [47, 0]
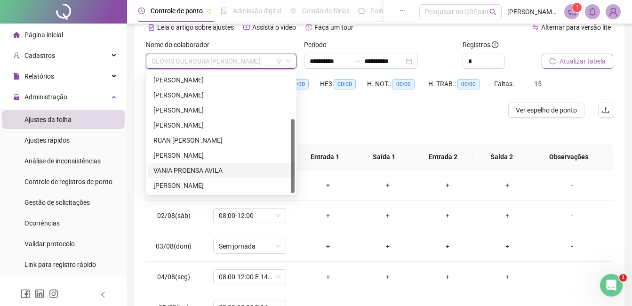
click at [173, 170] on div "VANIA PROENSA AVILA" at bounding box center [221, 170] width 136 height 10
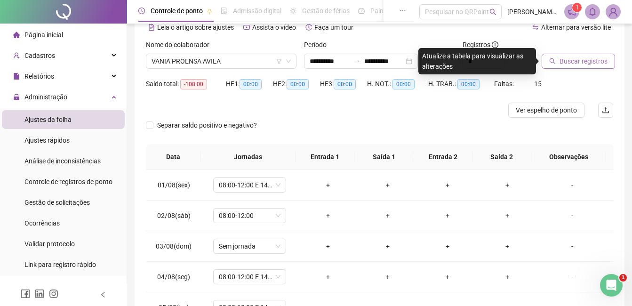
click at [594, 62] on span "Buscar registros" at bounding box center [583, 61] width 48 height 10
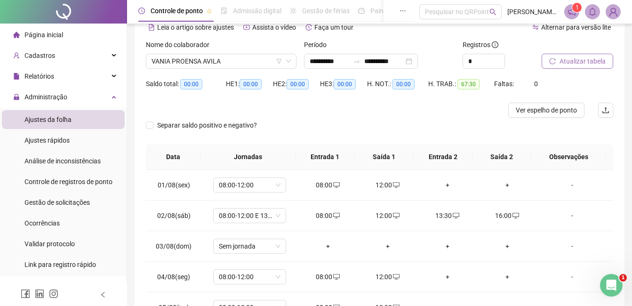
click at [594, 62] on span "Atualizar tabela" at bounding box center [582, 61] width 46 height 10
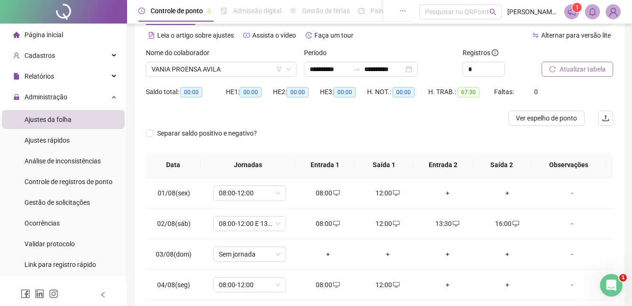
scroll to position [0, 0]
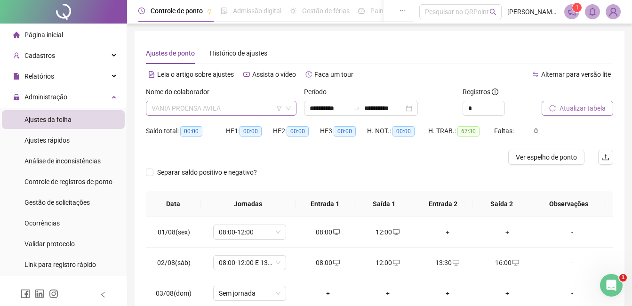
click at [263, 106] on span "VANIA PROENSA AVILA" at bounding box center [221, 108] width 139 height 14
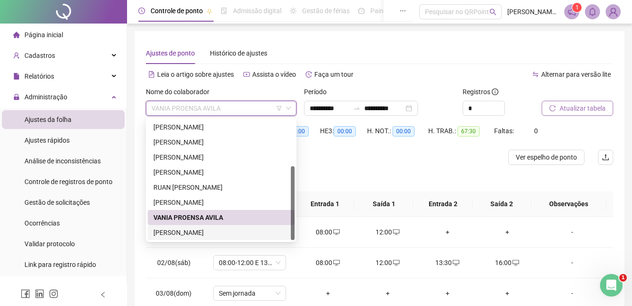
click at [212, 228] on div "[PERSON_NAME]" at bounding box center [221, 232] width 136 height 10
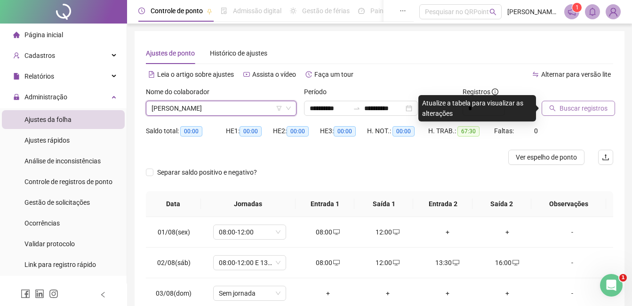
click at [586, 104] on span "Buscar registros" at bounding box center [583, 108] width 48 height 10
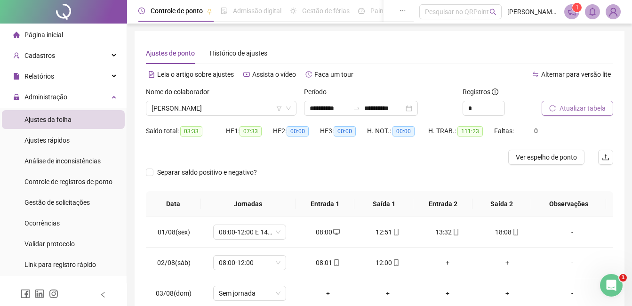
click at [571, 112] on span "Atualizar tabela" at bounding box center [582, 108] width 46 height 10
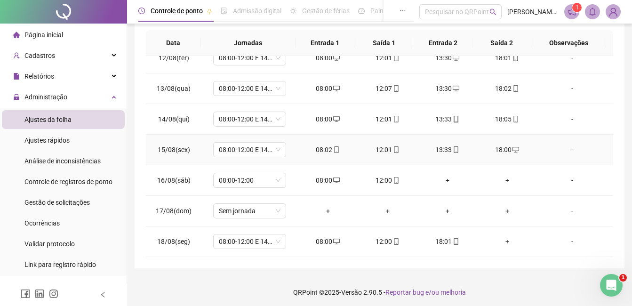
scroll to position [164, 0]
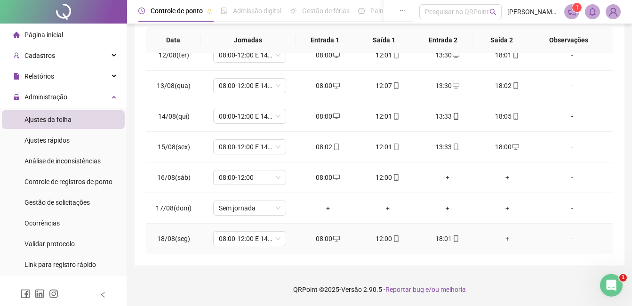
click at [503, 239] on div "+" at bounding box center [507, 238] width 45 height 10
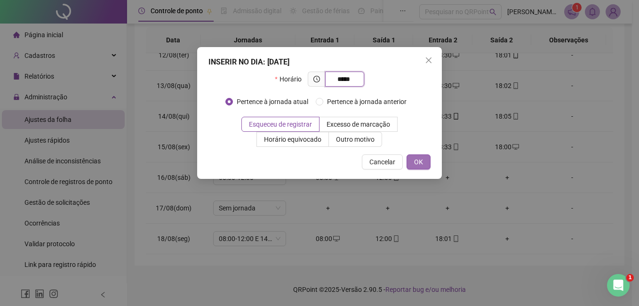
type input "*****"
click at [420, 162] on span "OK" at bounding box center [418, 162] width 9 height 10
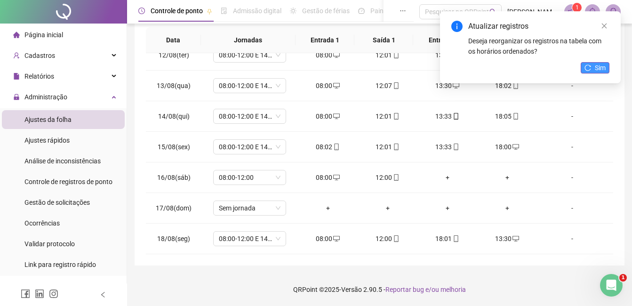
click at [598, 67] on span "Sim" at bounding box center [600, 68] width 11 height 10
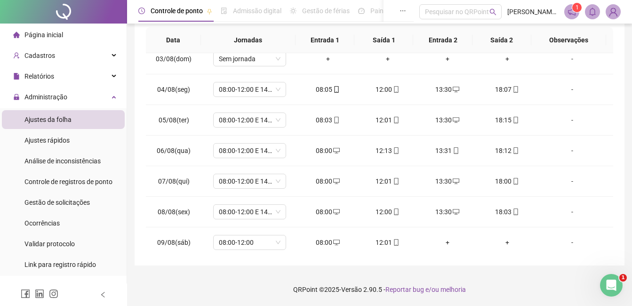
scroll to position [0, 0]
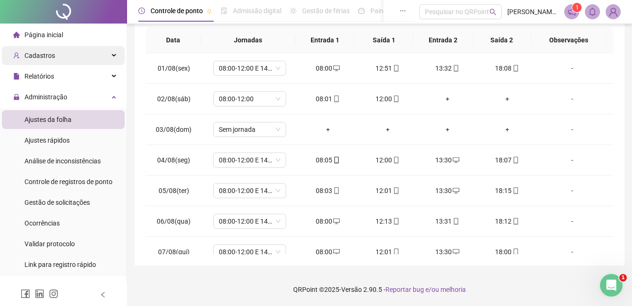
click at [40, 55] on span "Cadastros" at bounding box center [39, 56] width 31 height 8
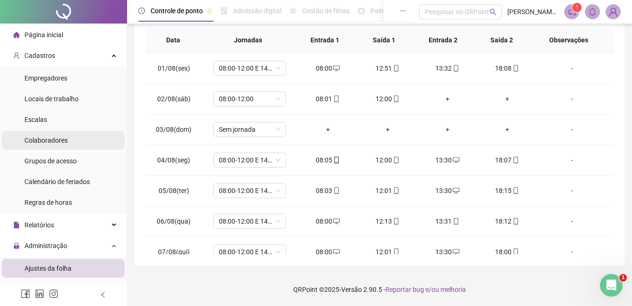
click at [45, 142] on span "Colaboradores" at bounding box center [45, 140] width 43 height 8
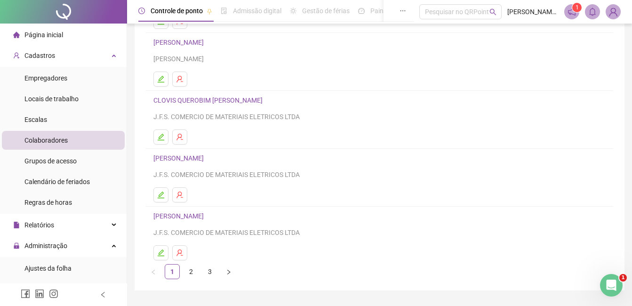
scroll to position [141, 0]
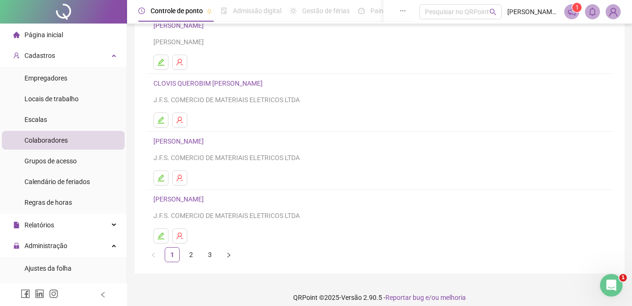
click at [191, 90] on div "CLOVIS QUEROBIM DA SILVA J.F.S. COMERCIO DE MATERIAIS ELETRICOS LTDA" at bounding box center [379, 91] width 452 height 27
click at [189, 89] on div "CLOVIS QUEROBIM DA SILVA J.F.S. COMERCIO DE MATERIAIS ELETRICOS LTDA" at bounding box center [379, 91] width 452 height 27
drag, startPoint x: 189, startPoint y: 89, endPoint x: 160, endPoint y: 122, distance: 44.7
click at [160, 122] on icon "edit" at bounding box center [161, 120] width 8 height 8
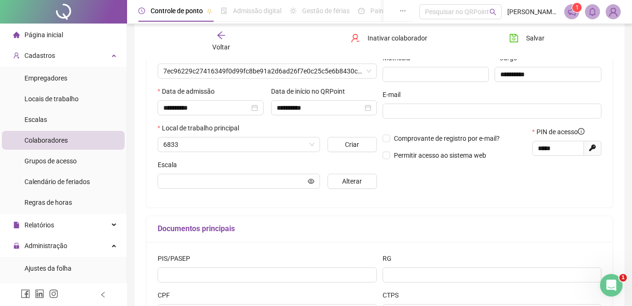
scroll to position [146, 0]
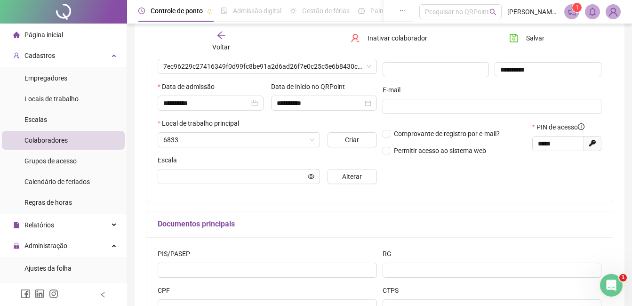
type input "**********"
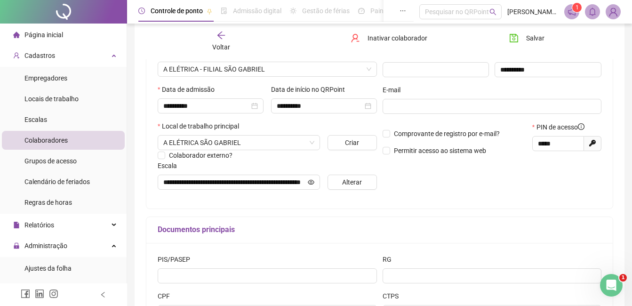
scroll to position [99, 0]
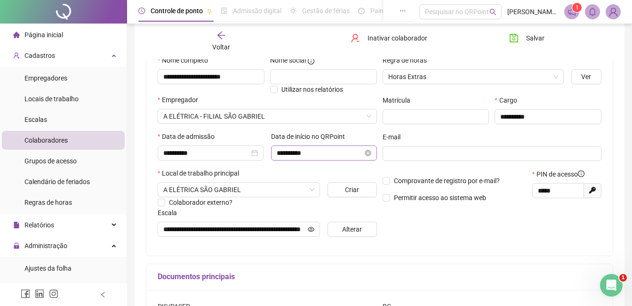
click at [369, 156] on div "**********" at bounding box center [324, 153] width 95 height 10
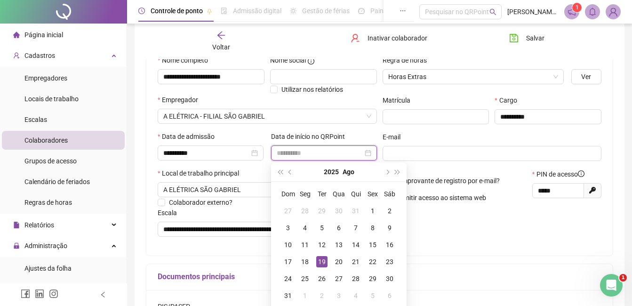
type input "**********"
click at [320, 264] on div "19" at bounding box center [321, 261] width 11 height 11
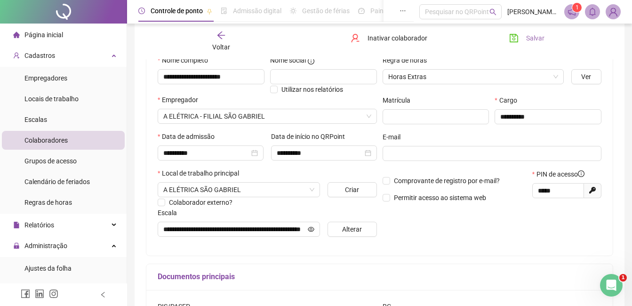
click at [513, 37] on icon "save" at bounding box center [513, 37] width 9 height 9
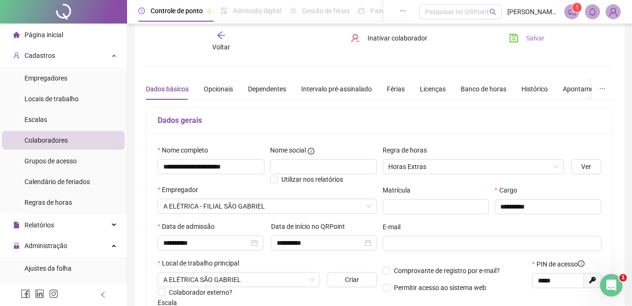
scroll to position [0, 0]
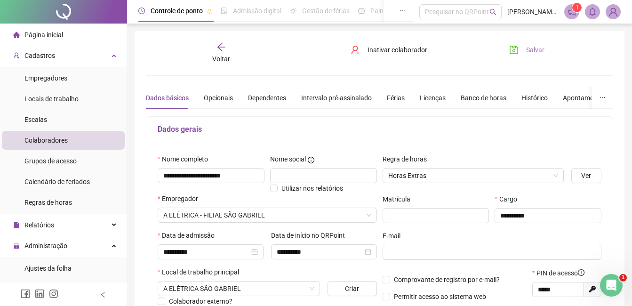
click at [40, 36] on span "Página inicial" at bounding box center [43, 35] width 39 height 8
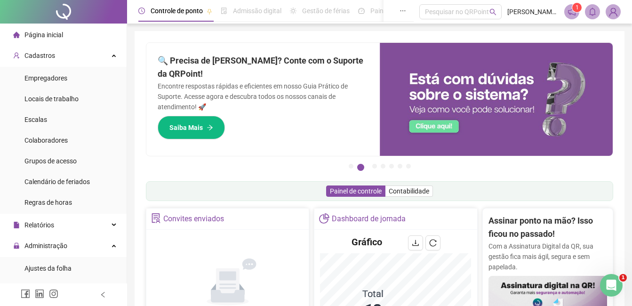
click at [33, 39] on div "Página inicial" at bounding box center [38, 34] width 50 height 19
